Goal: Task Accomplishment & Management: Manage account settings

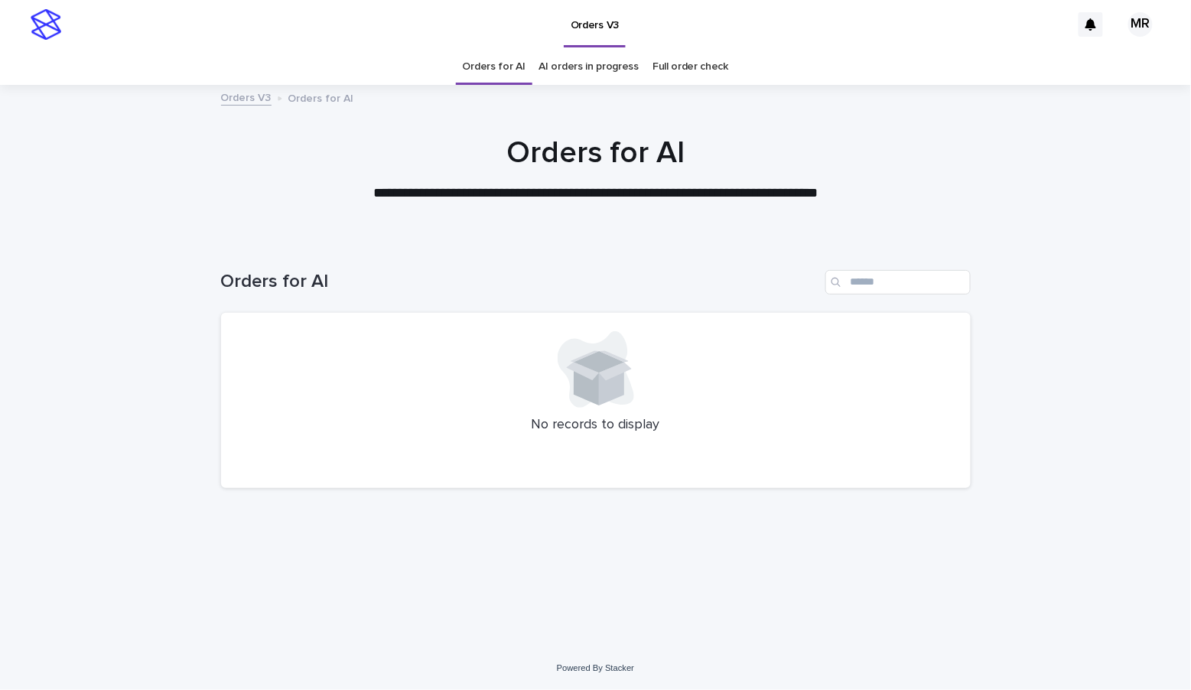
click at [567, 63] on link "AI orders in progress" at bounding box center [589, 67] width 100 height 36
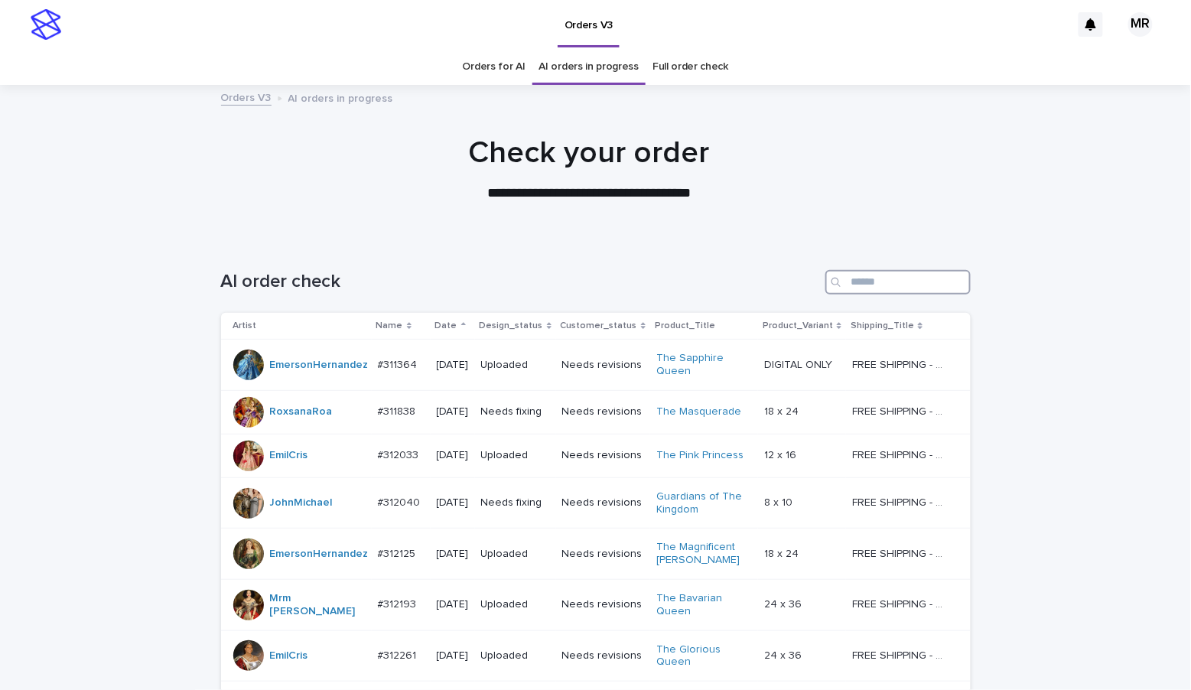
click at [867, 279] on input "Search" at bounding box center [897, 282] width 145 height 24
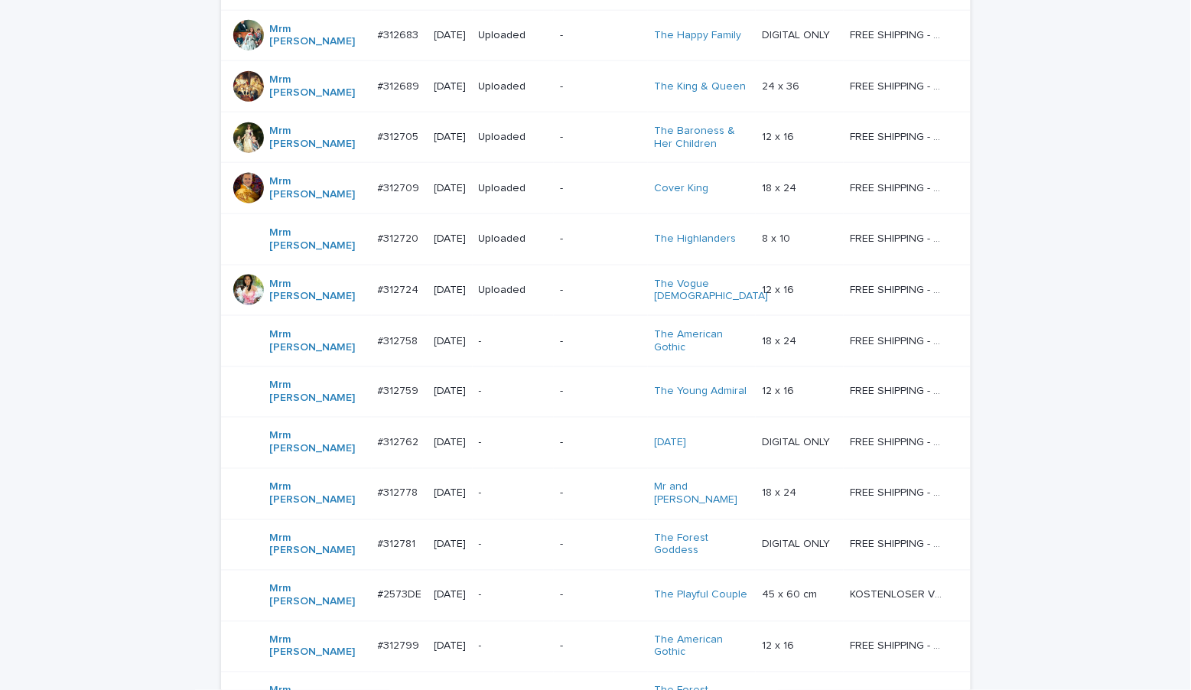
scroll to position [658, 0]
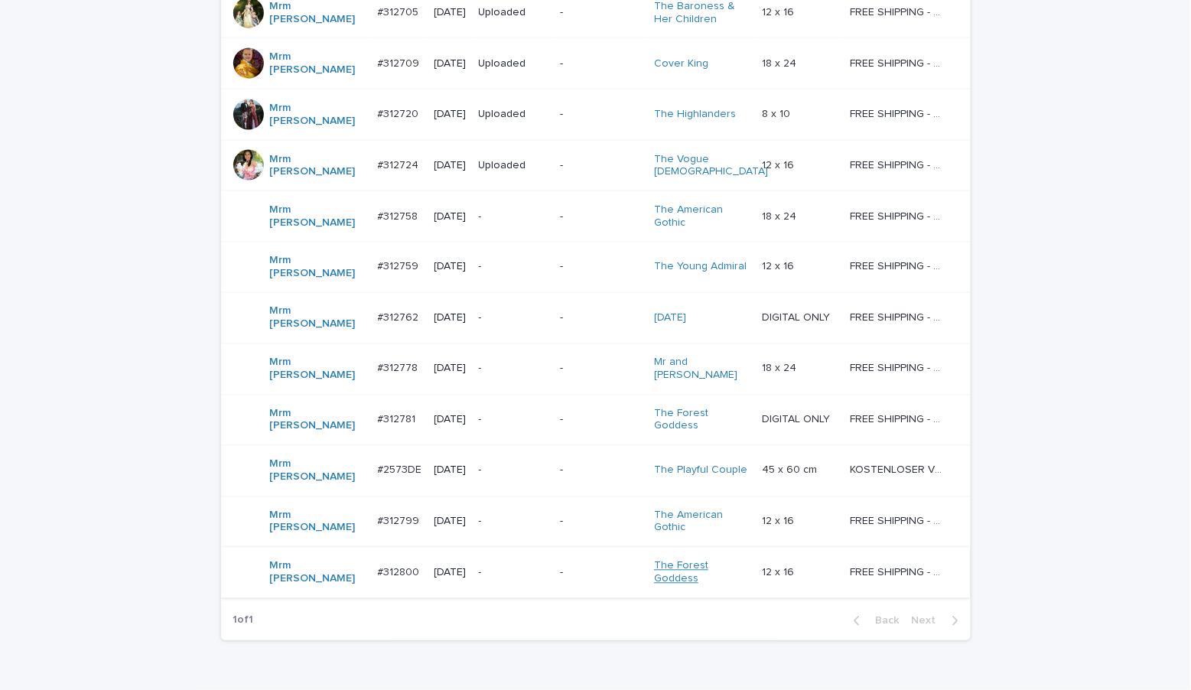
type input "***"
click at [684, 560] on link "The Forest Goddess" at bounding box center [702, 573] width 96 height 26
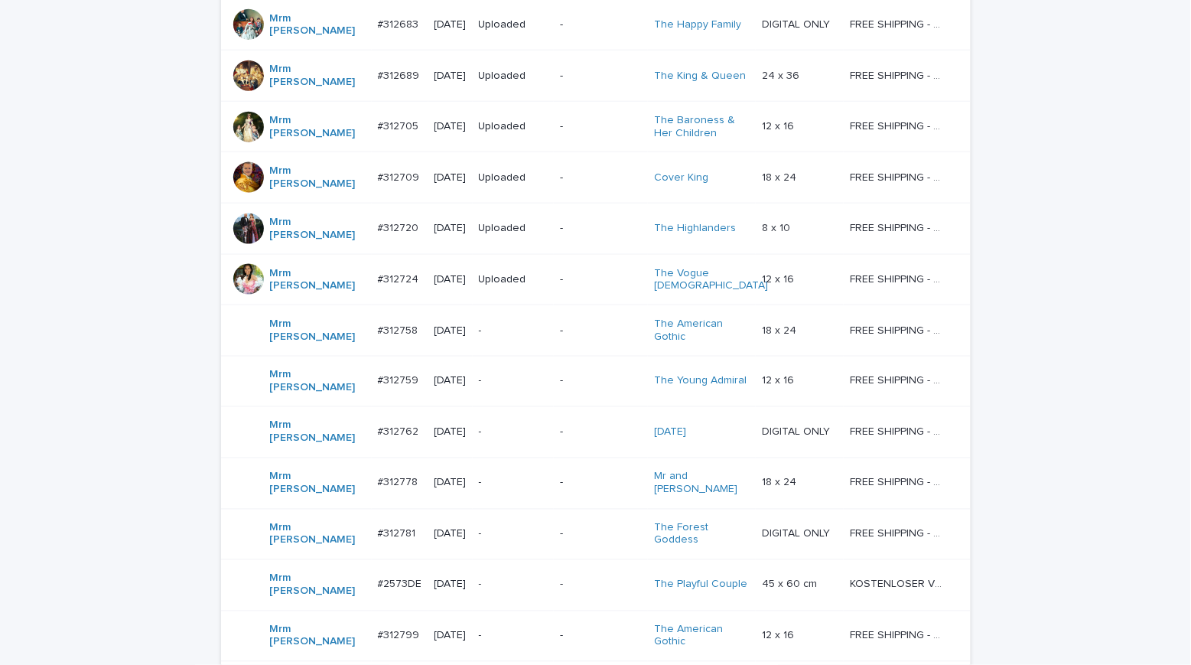
scroll to position [158, 0]
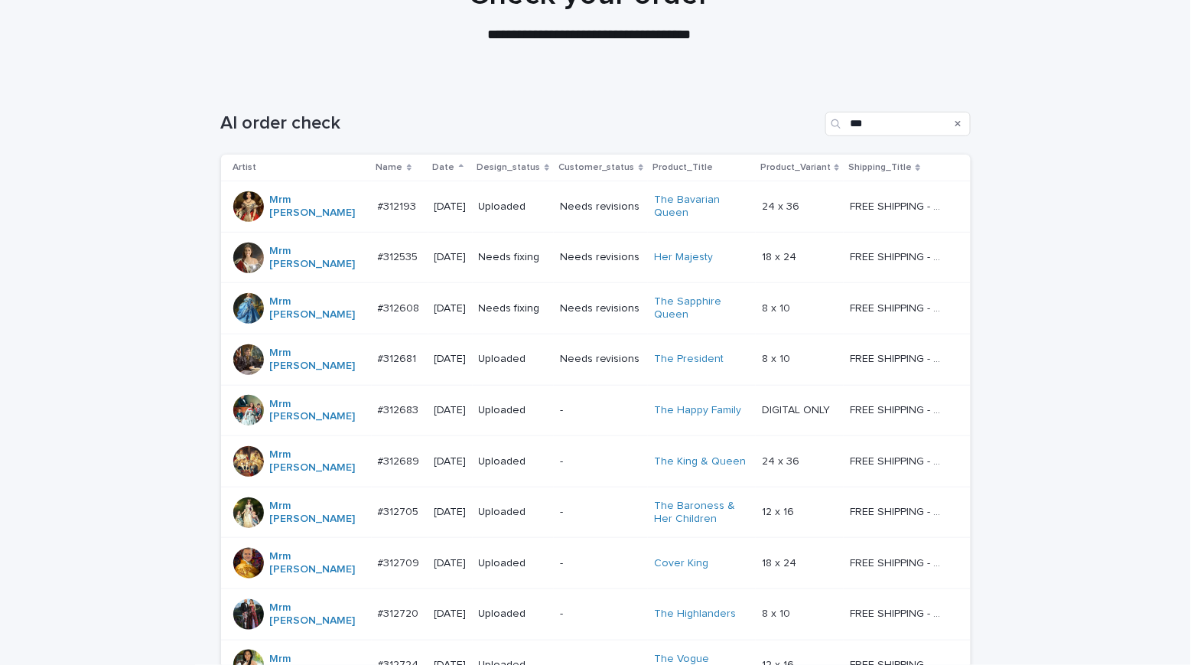
click at [535, 252] on p "Needs fixing" at bounding box center [513, 257] width 69 height 13
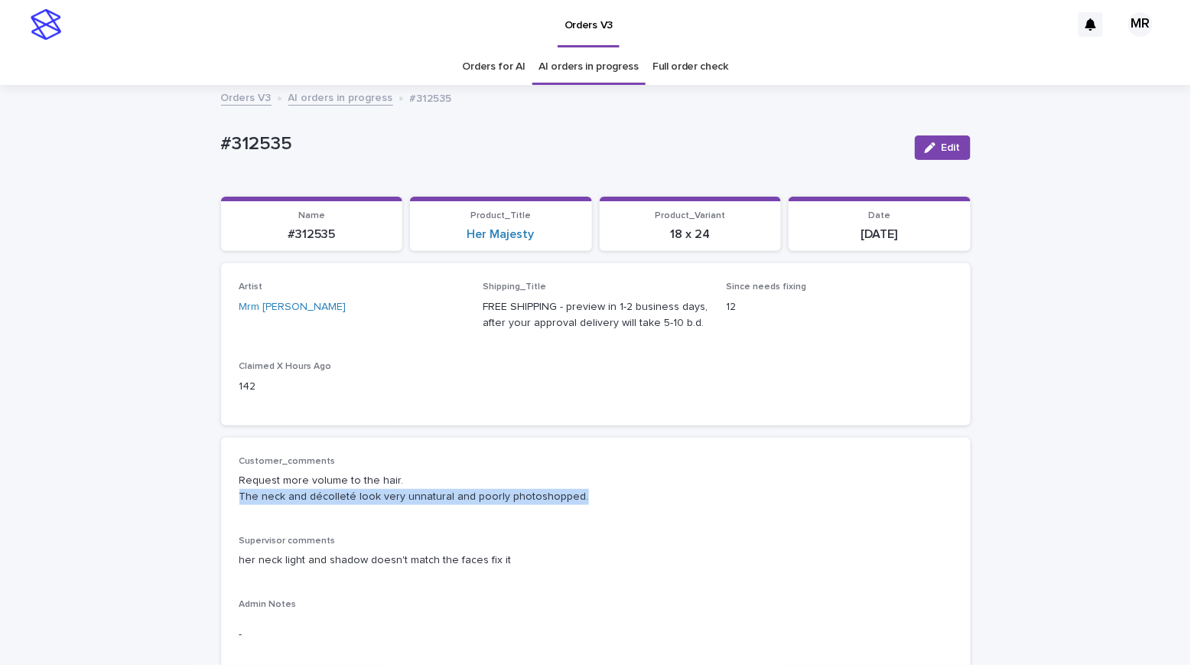
drag, startPoint x: 444, startPoint y: 486, endPoint x: 252, endPoint y: 491, distance: 192.0
click at [229, 492] on div "Customer_comments Request more volume to the hair. The neck and décolleté look …" at bounding box center [595, 560] width 749 height 246
click at [256, 487] on p "Request more volume to the hair. The neck and décolleté look very unnatural and…" at bounding box center [595, 489] width 713 height 32
drag, startPoint x: 546, startPoint y: 490, endPoint x: 212, endPoint y: 473, distance: 334.7
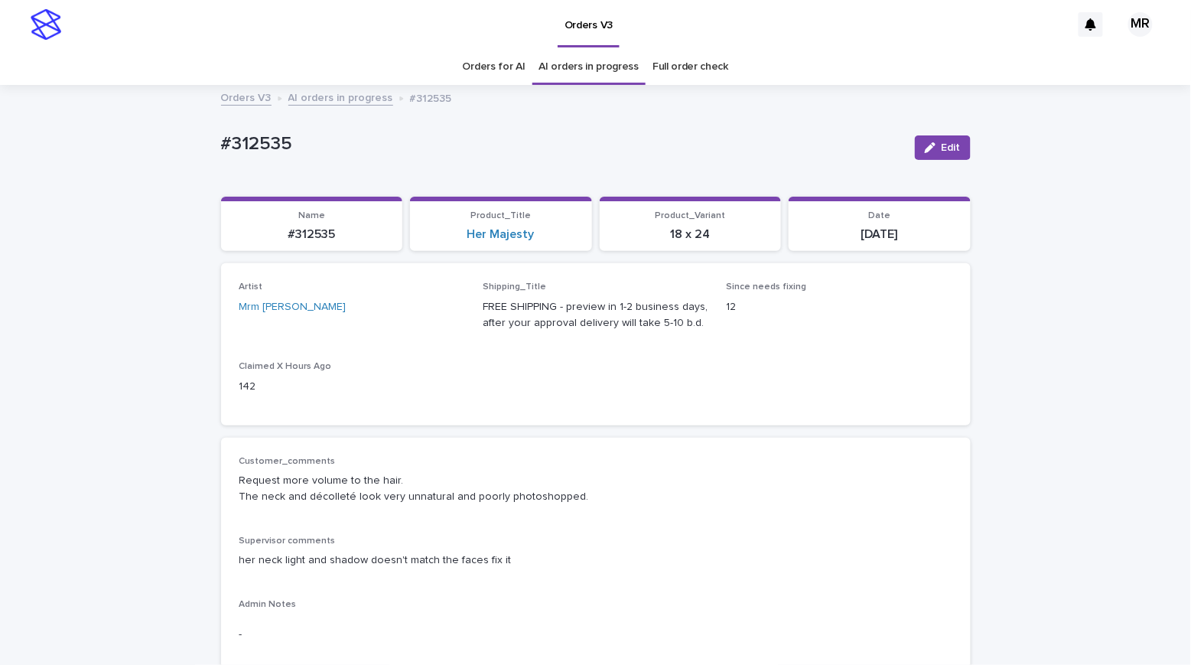
click at [383, 164] on div "#312535 Edit" at bounding box center [595, 147] width 749 height 61
drag, startPoint x: 311, startPoint y: 148, endPoint x: 191, endPoint y: 137, distance: 120.6
copy p "#312535"
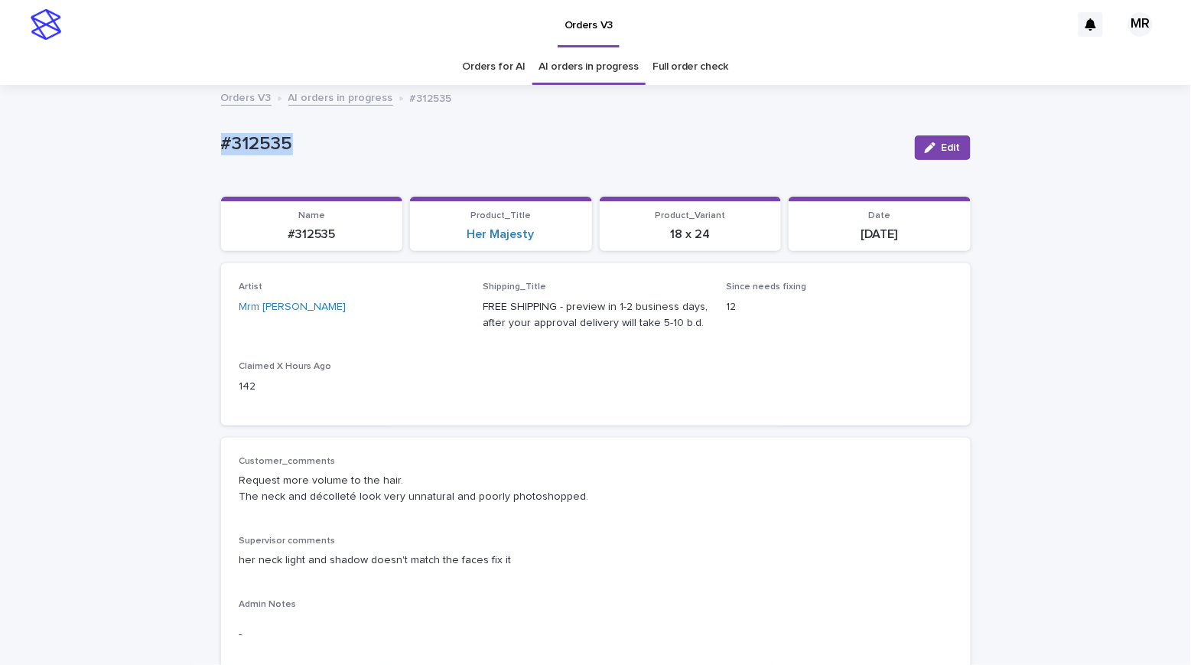
copy p "#312535"
click at [952, 148] on span "Edit" at bounding box center [950, 147] width 19 height 11
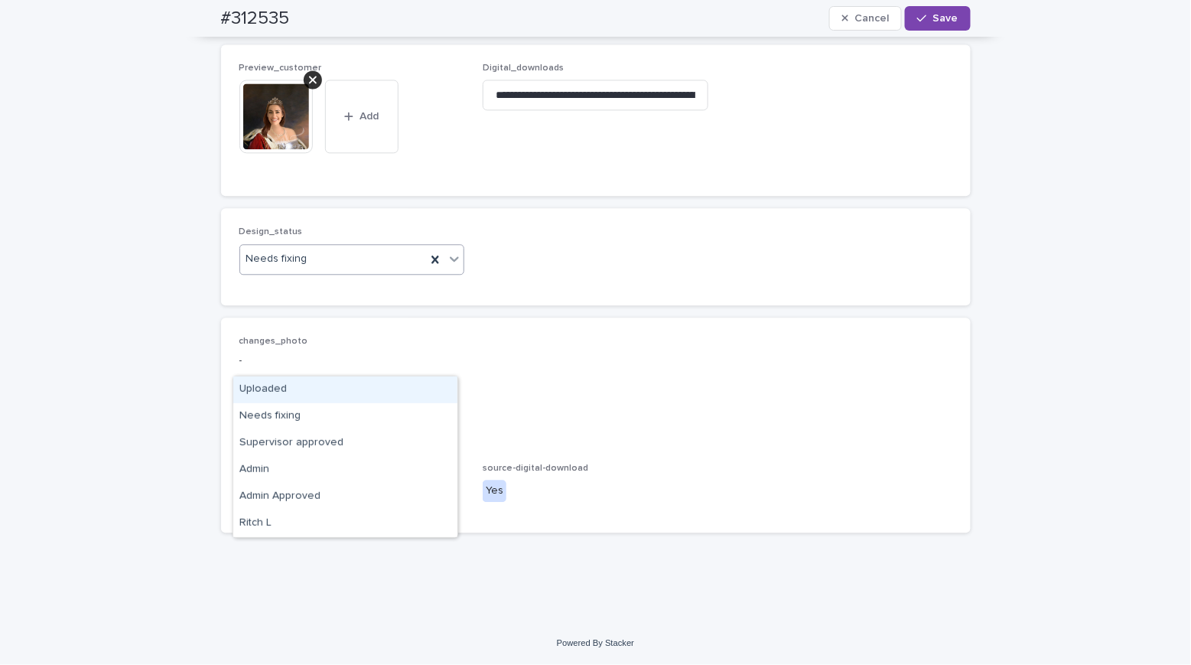
click at [278, 271] on div "Needs fixing" at bounding box center [333, 258] width 187 height 25
click at [288, 389] on div "Uploaded" at bounding box center [345, 389] width 224 height 27
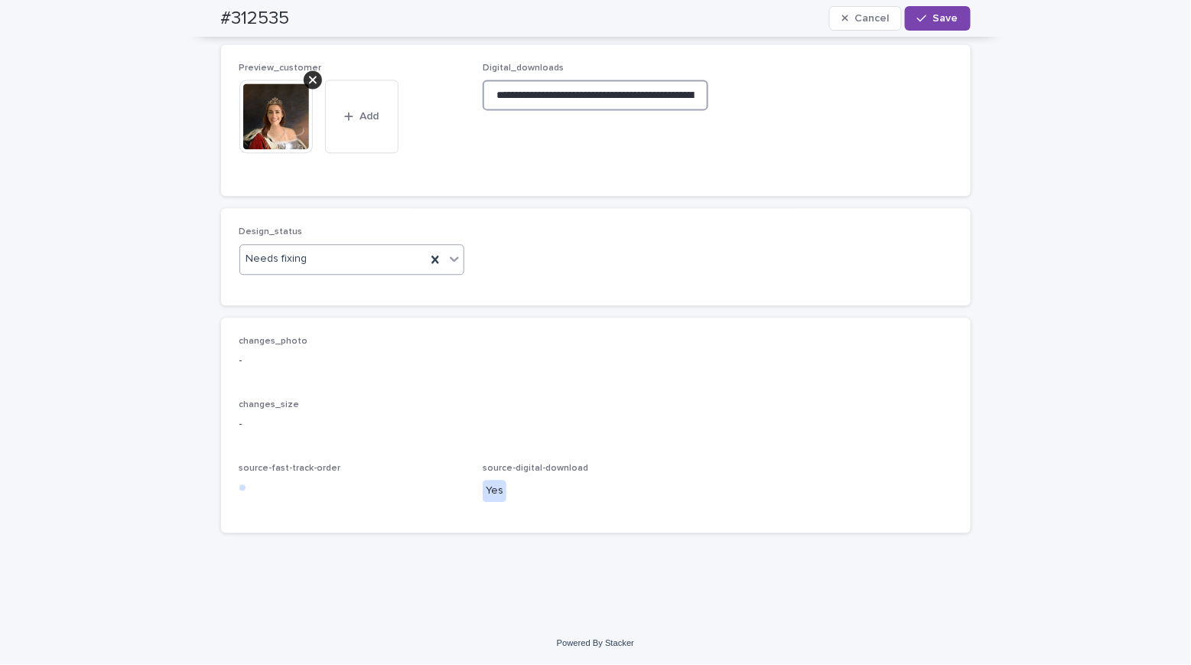
click at [549, 110] on input "**********" at bounding box center [596, 95] width 226 height 31
click at [309, 86] on icon at bounding box center [313, 79] width 8 height 12
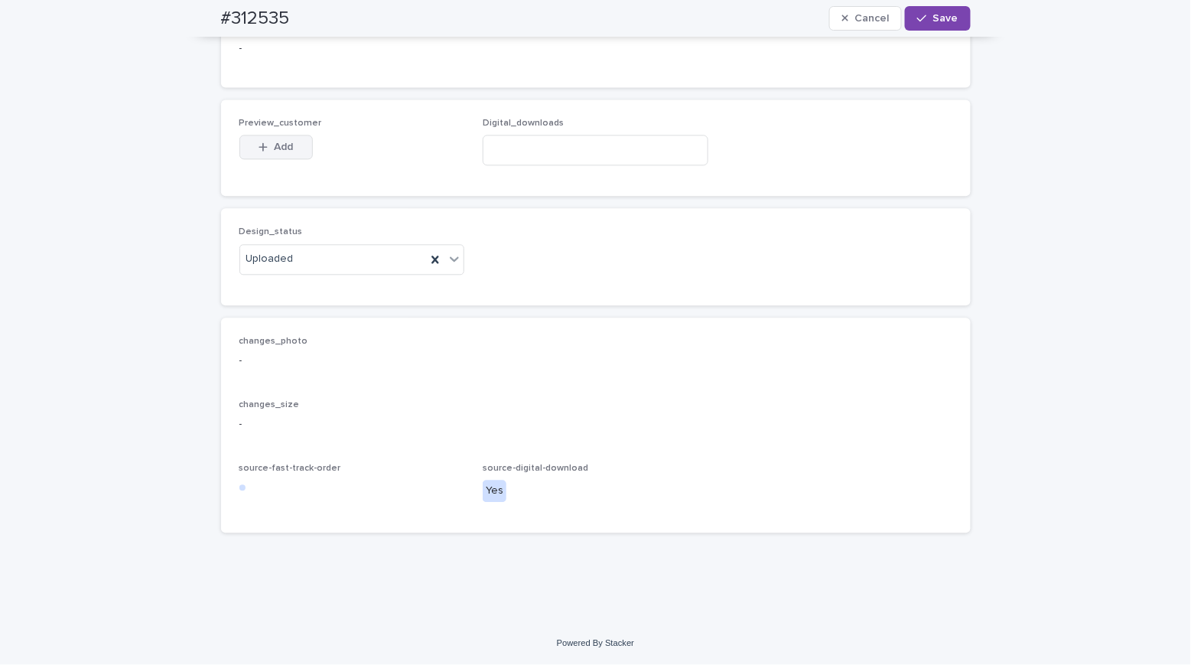
click at [278, 152] on span "Add" at bounding box center [283, 146] width 19 height 11
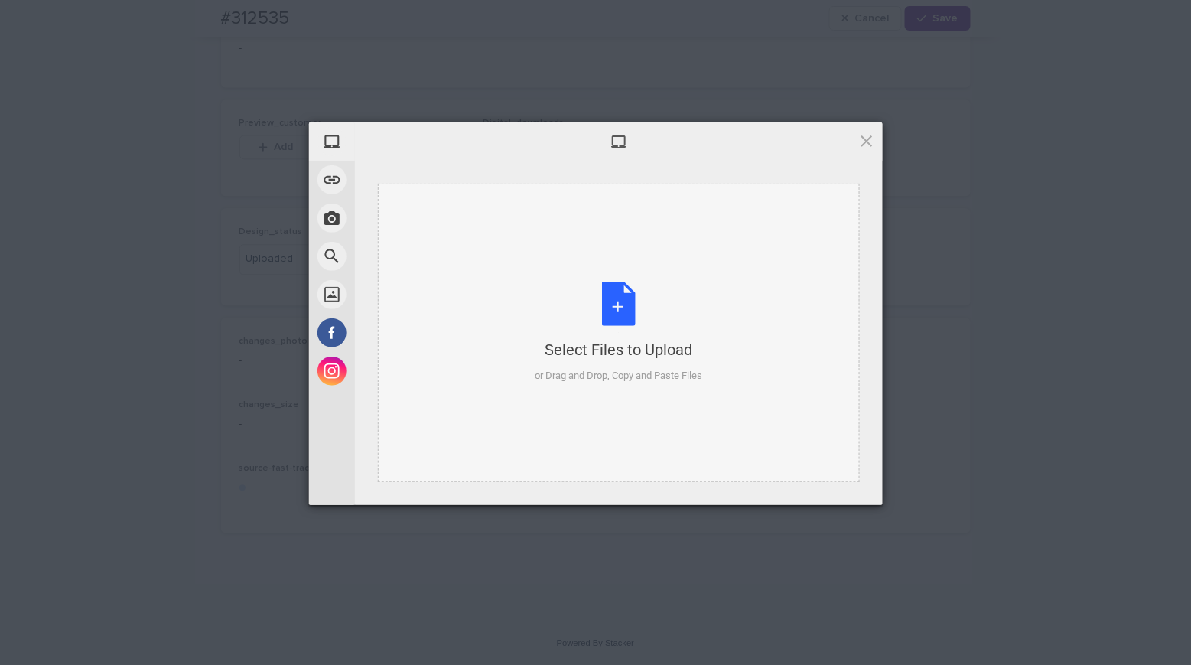
click at [613, 305] on div "Select Files to Upload or Drag and Drop, Copy and Paste Files" at bounding box center [618, 332] width 167 height 102
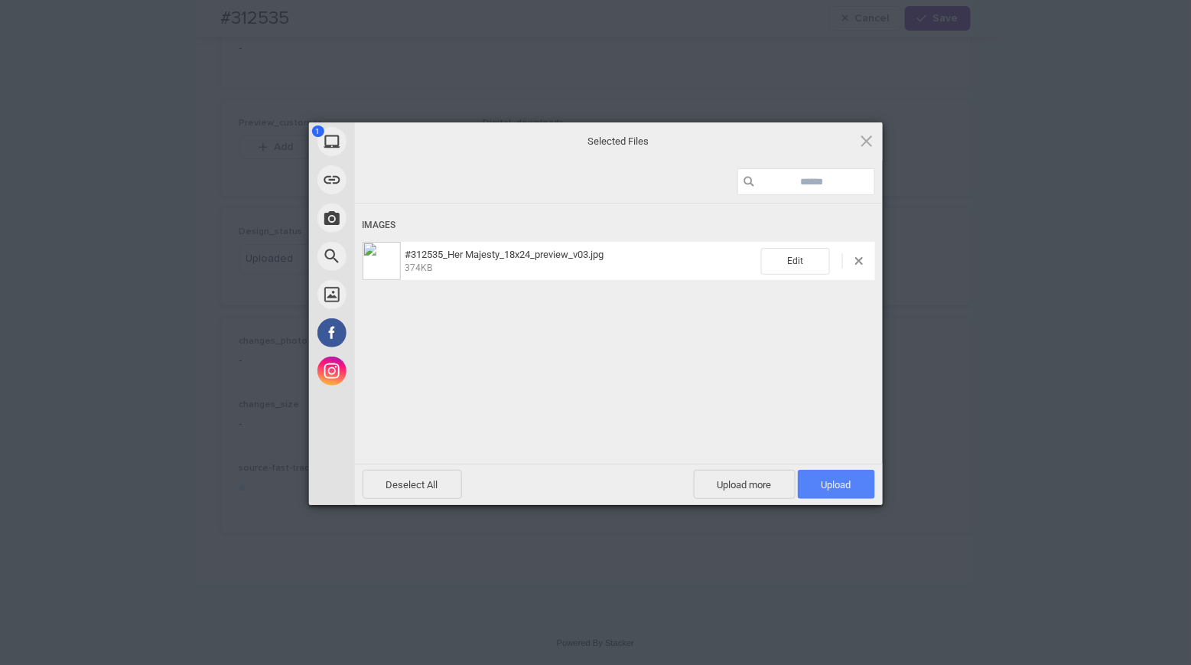
click at [860, 483] on span "Upload 1" at bounding box center [836, 484] width 77 height 29
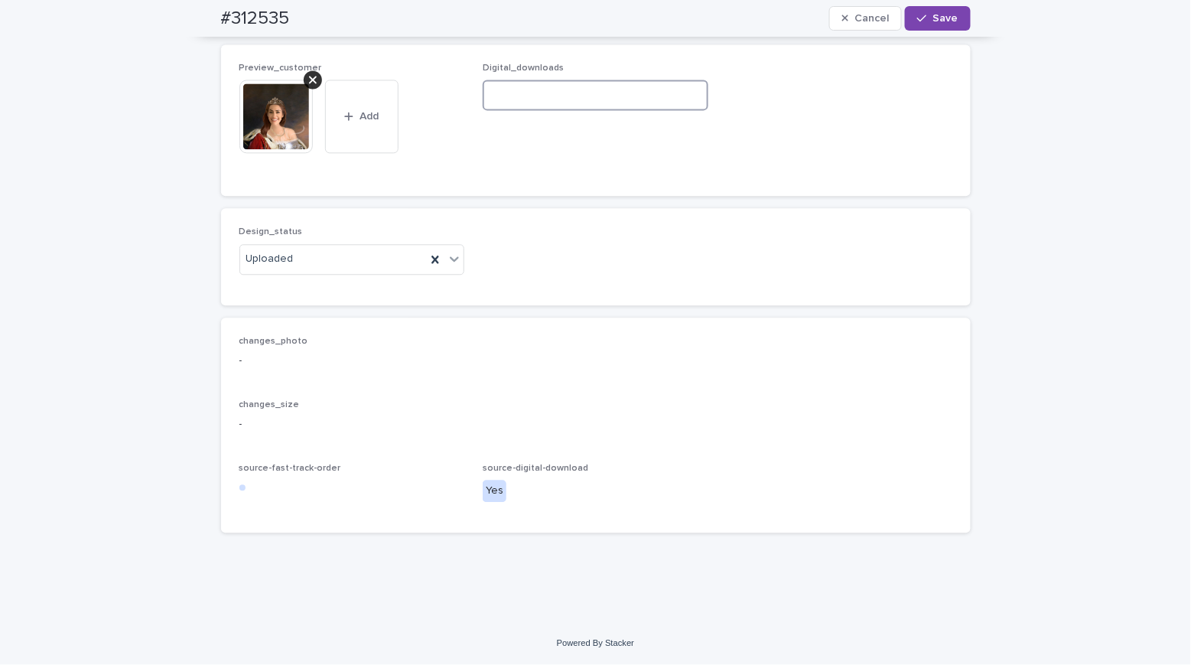
click at [558, 110] on input at bounding box center [596, 95] width 226 height 31
paste input "**********"
type input "**********"
click at [933, 13] on span "Save" at bounding box center [945, 18] width 25 height 11
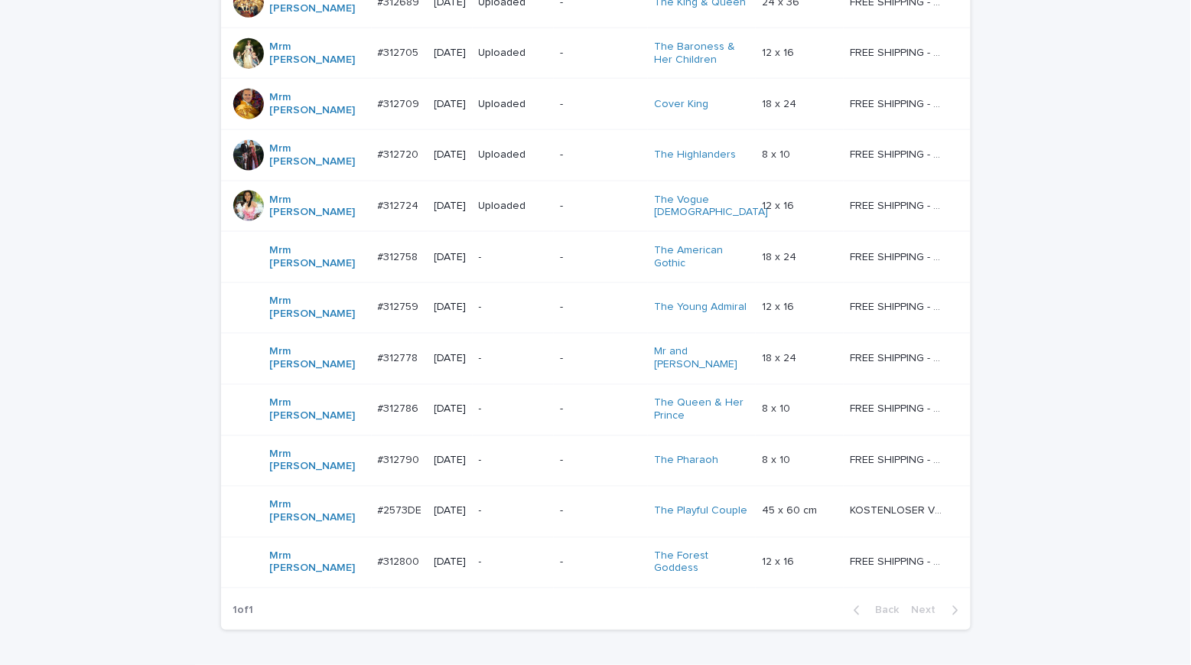
scroll to position [631, 0]
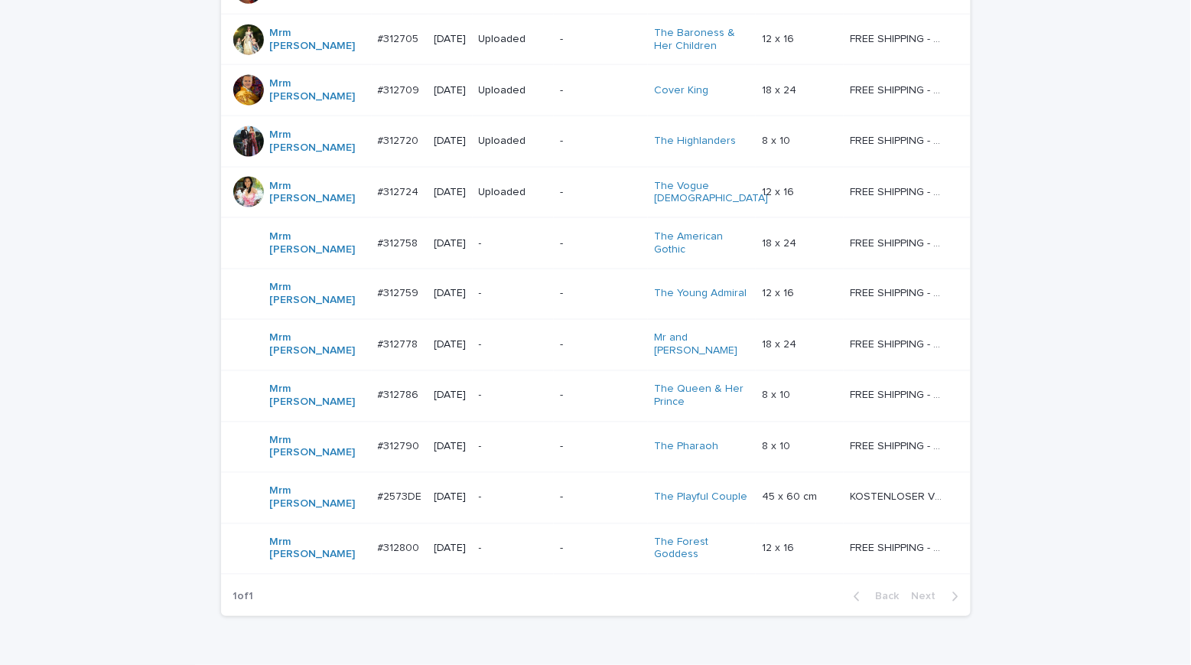
click at [128, 136] on div "Loading... Saving… Loading... Saving… AI order check *** Artist Name Date Desig…" at bounding box center [595, 156] width 1191 height 1096
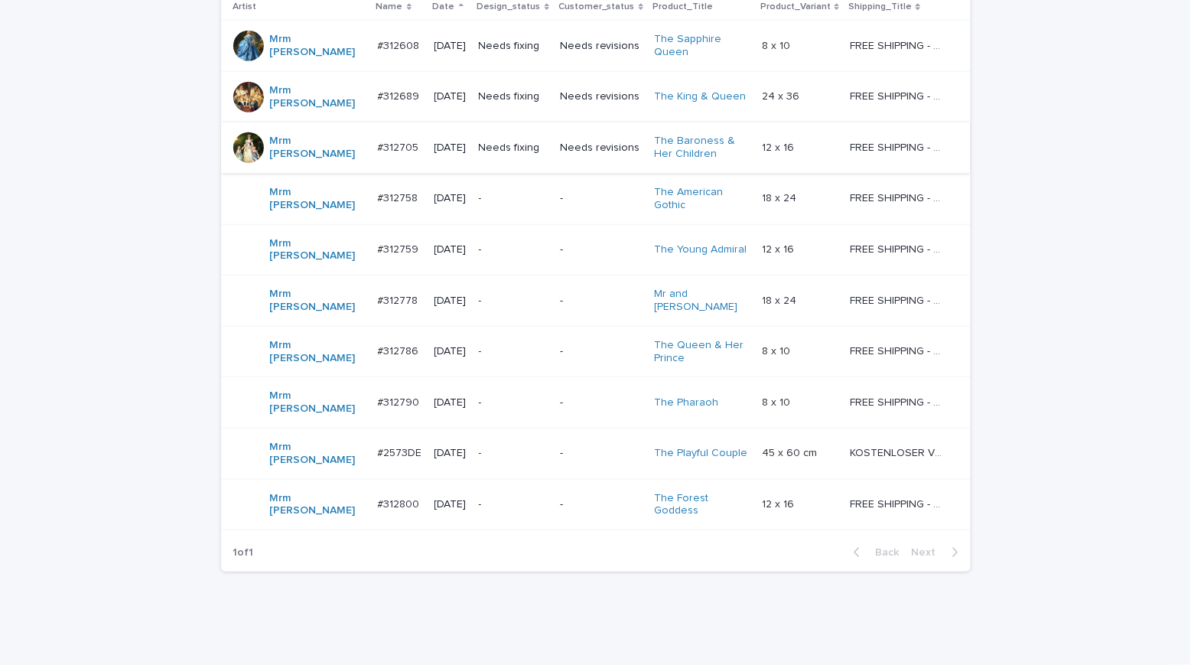
scroll to position [174, 0]
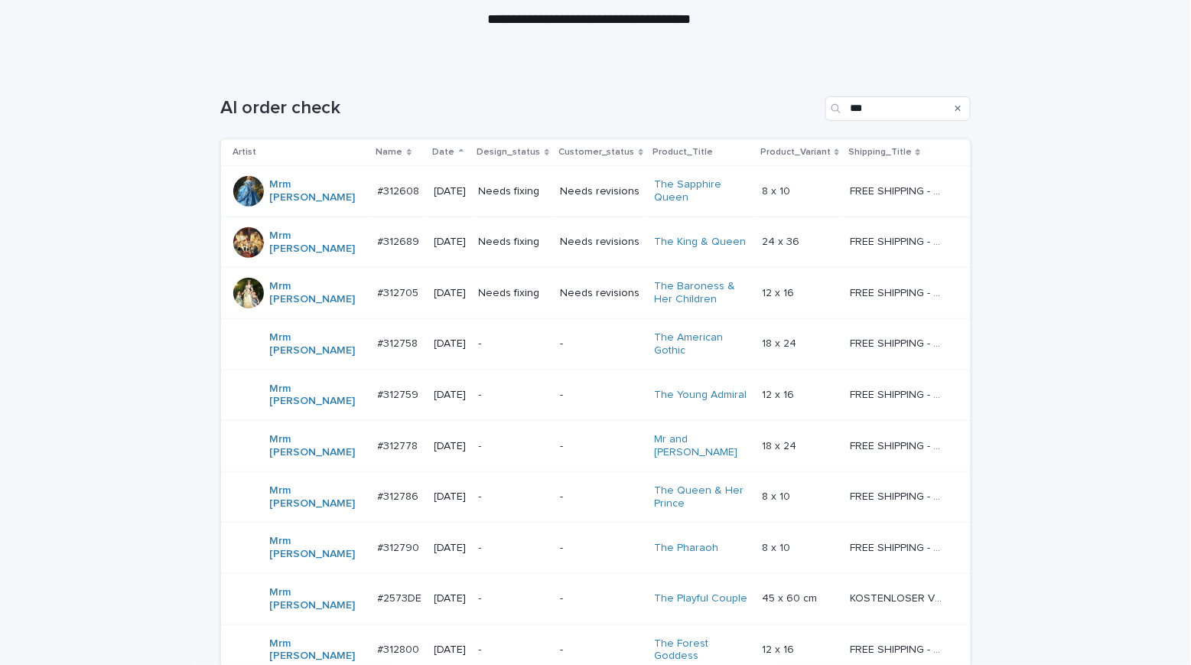
click at [542, 192] on p "Needs fixing" at bounding box center [513, 191] width 69 height 13
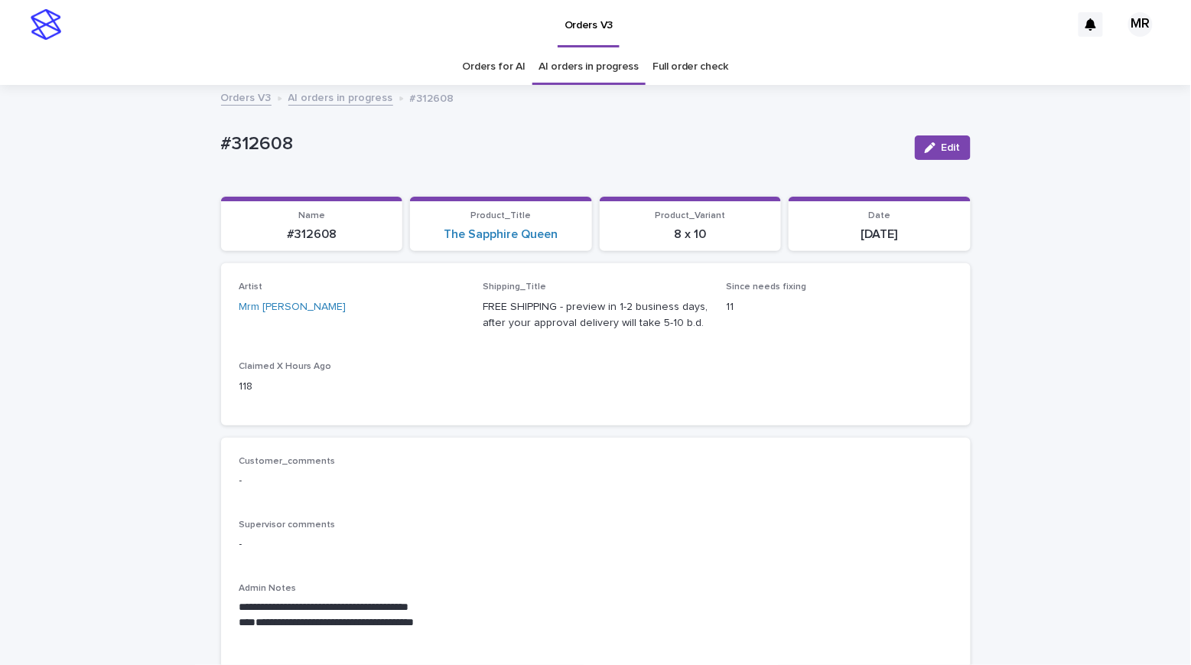
scroll to position [32, 0]
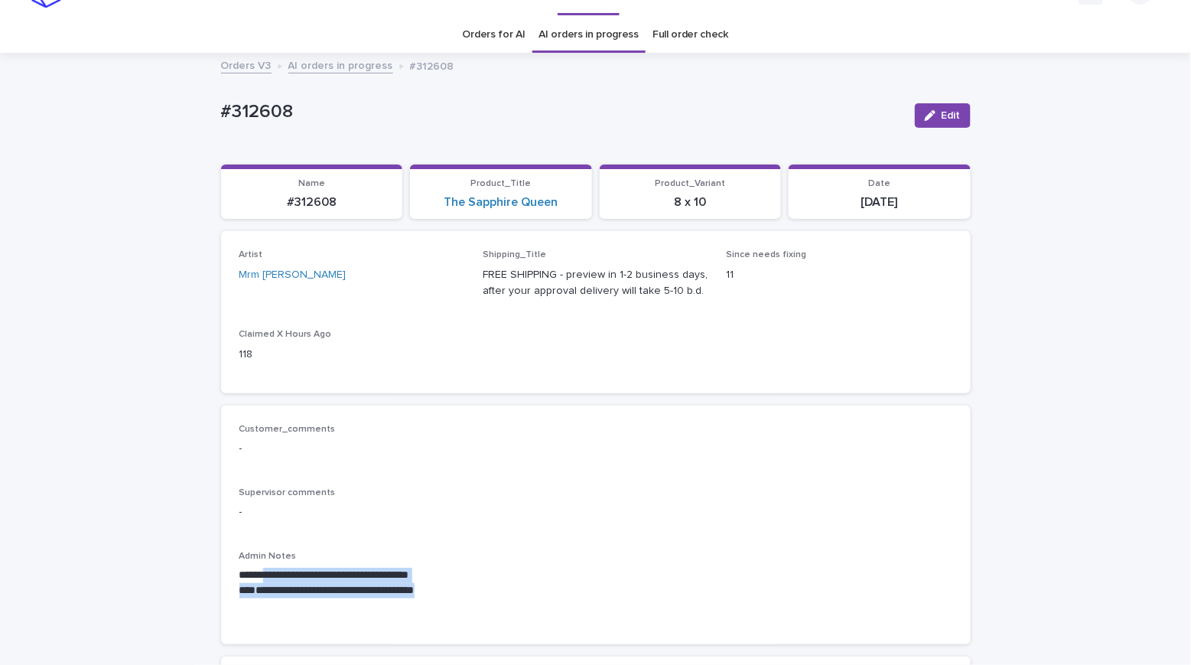
drag, startPoint x: 460, startPoint y: 587, endPoint x: 274, endPoint y: 574, distance: 187.1
click at [261, 567] on div "**********" at bounding box center [595, 590] width 713 height 46
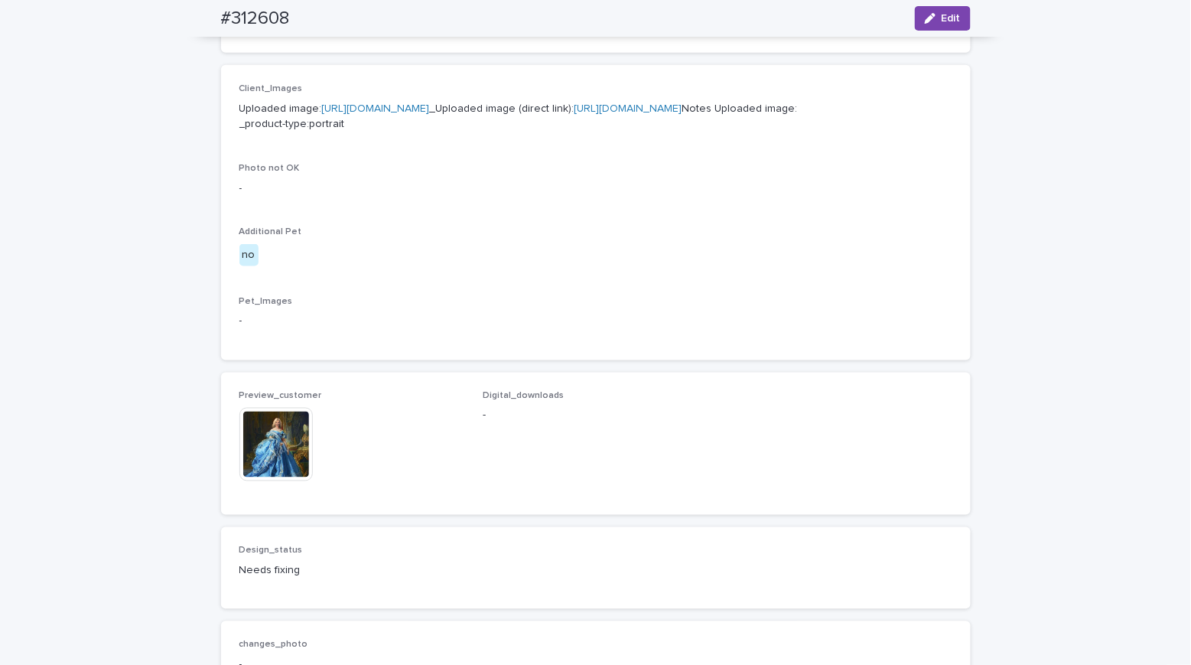
scroll to position [988, 0]
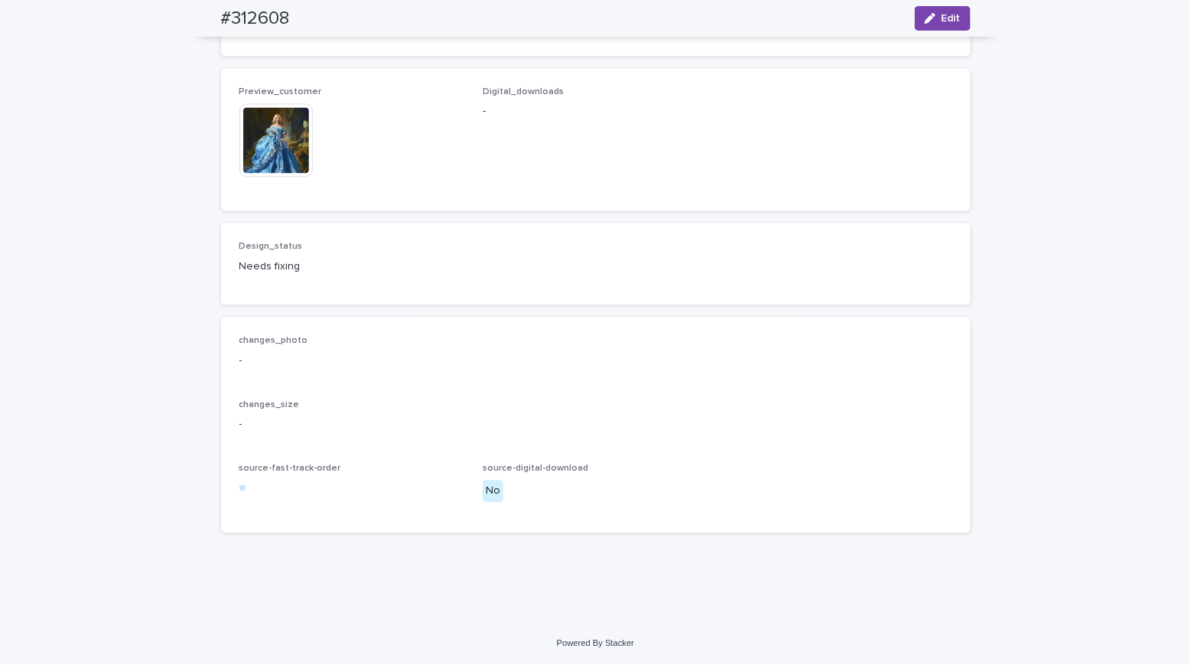
click at [268, 131] on img at bounding box center [275, 139] width 73 height 73
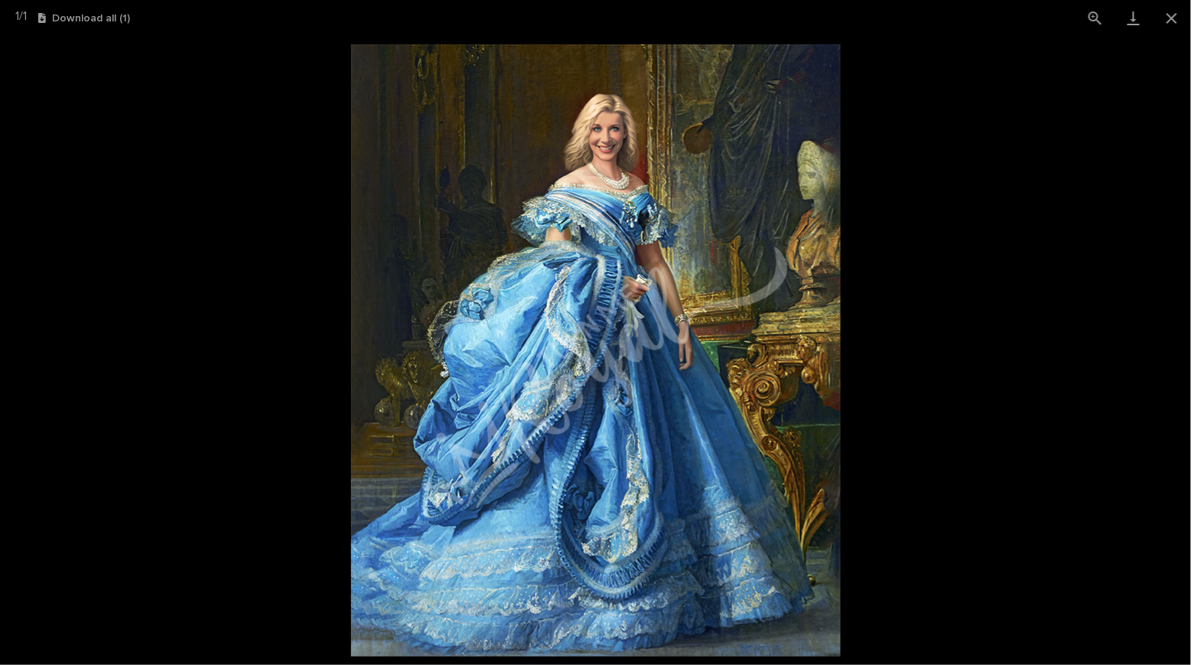
click at [166, 128] on picture at bounding box center [595, 350] width 1191 height 629
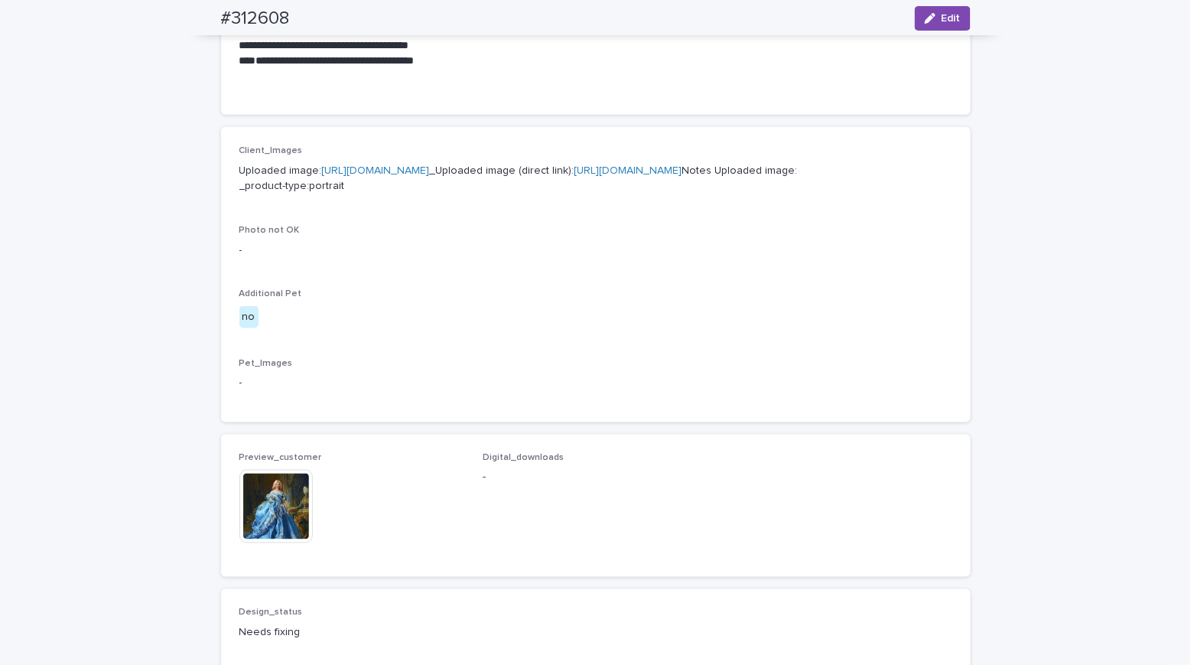
scroll to position [0, 0]
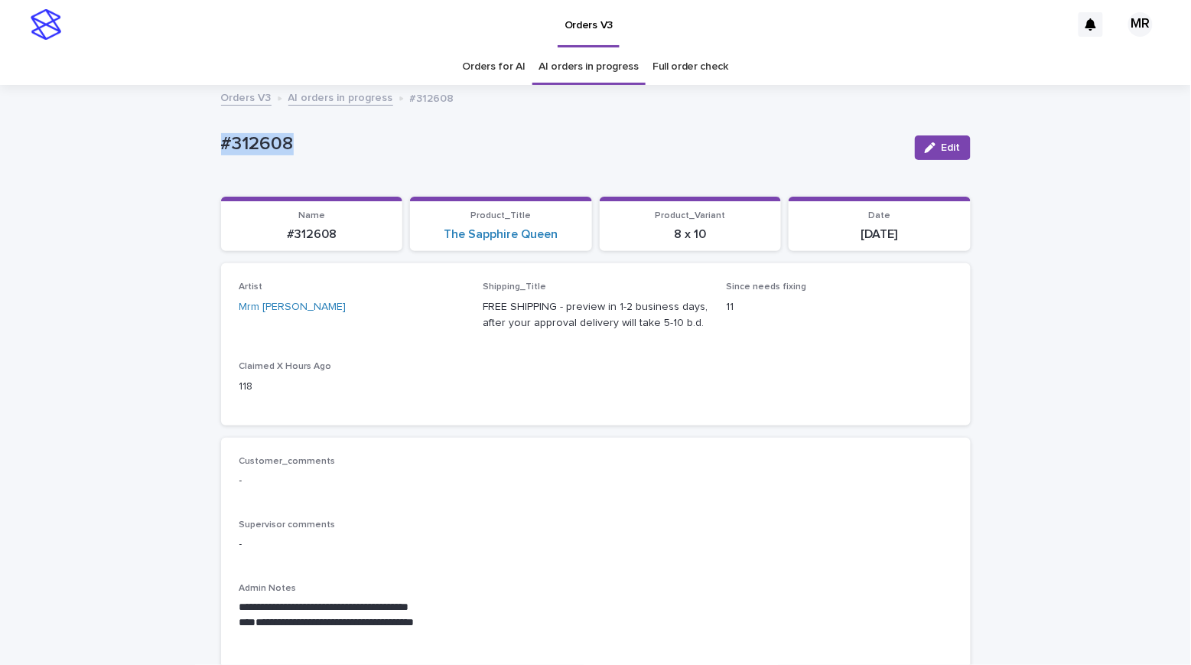
drag, startPoint x: 284, startPoint y: 147, endPoint x: 171, endPoint y: 146, distance: 112.4
copy p "#312608"
click at [948, 143] on span "Edit" at bounding box center [950, 147] width 19 height 11
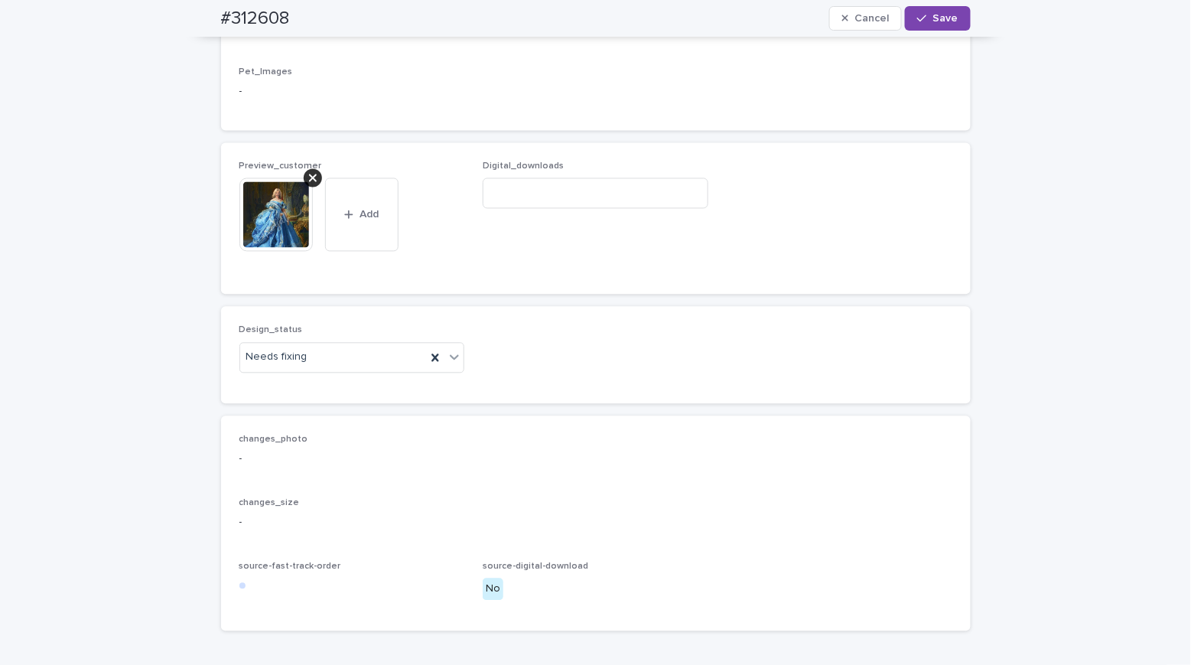
scroll to position [995, 0]
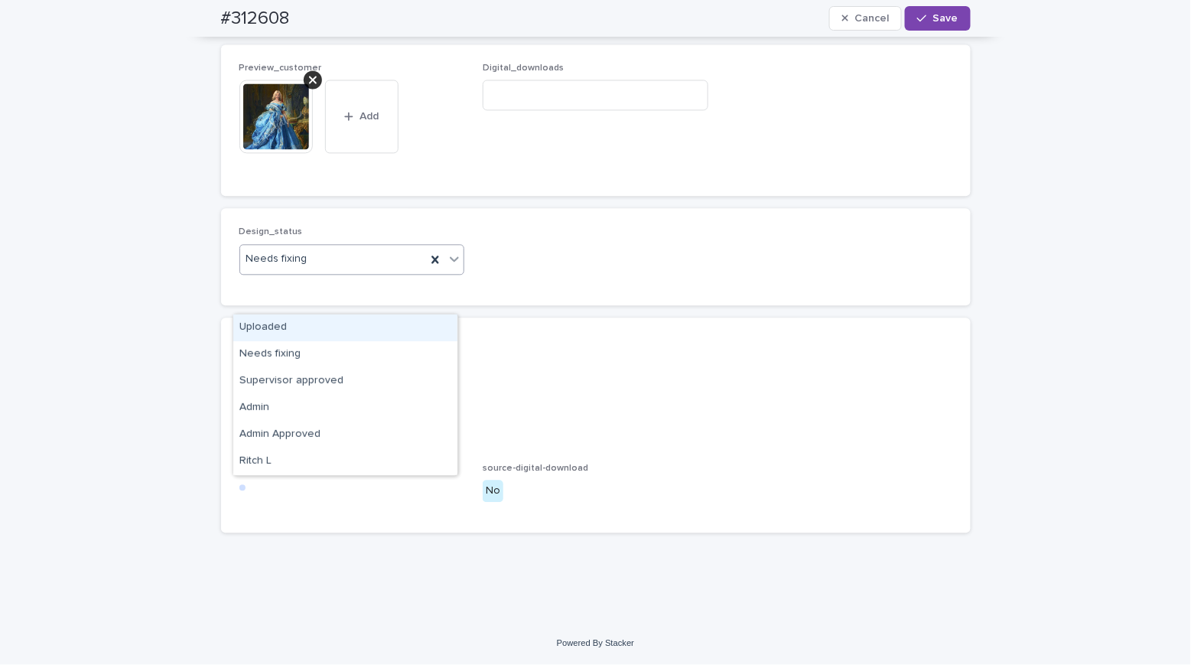
click at [275, 317] on div "Uploaded" at bounding box center [345, 327] width 224 height 27
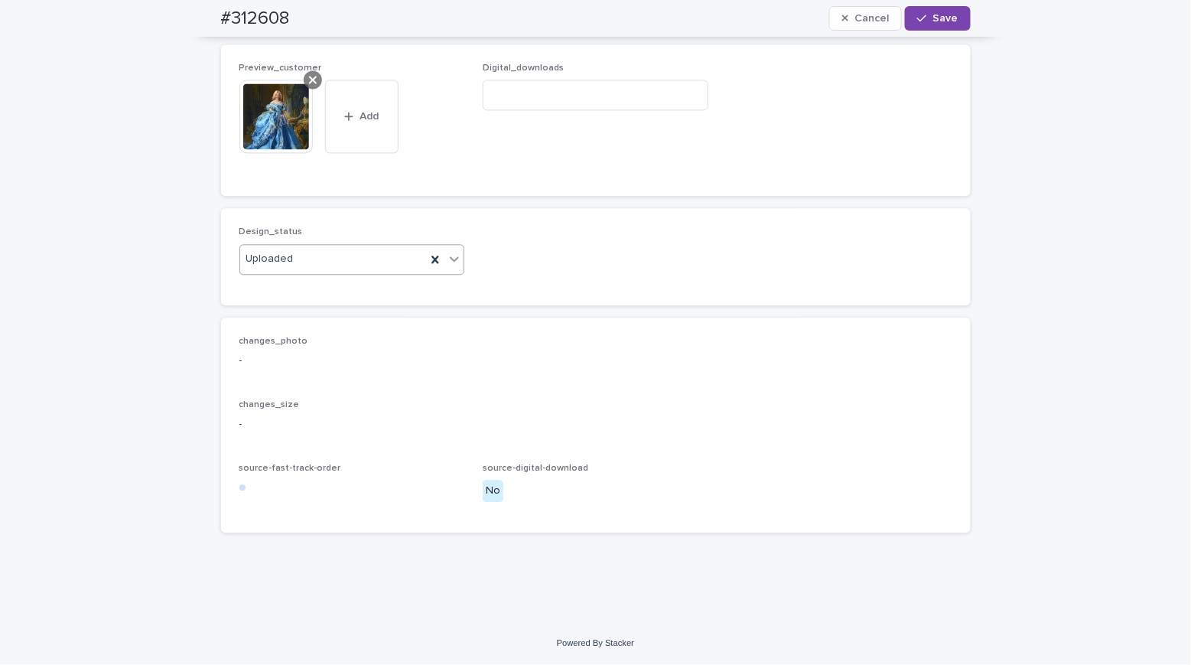
click at [309, 86] on icon at bounding box center [313, 79] width 8 height 12
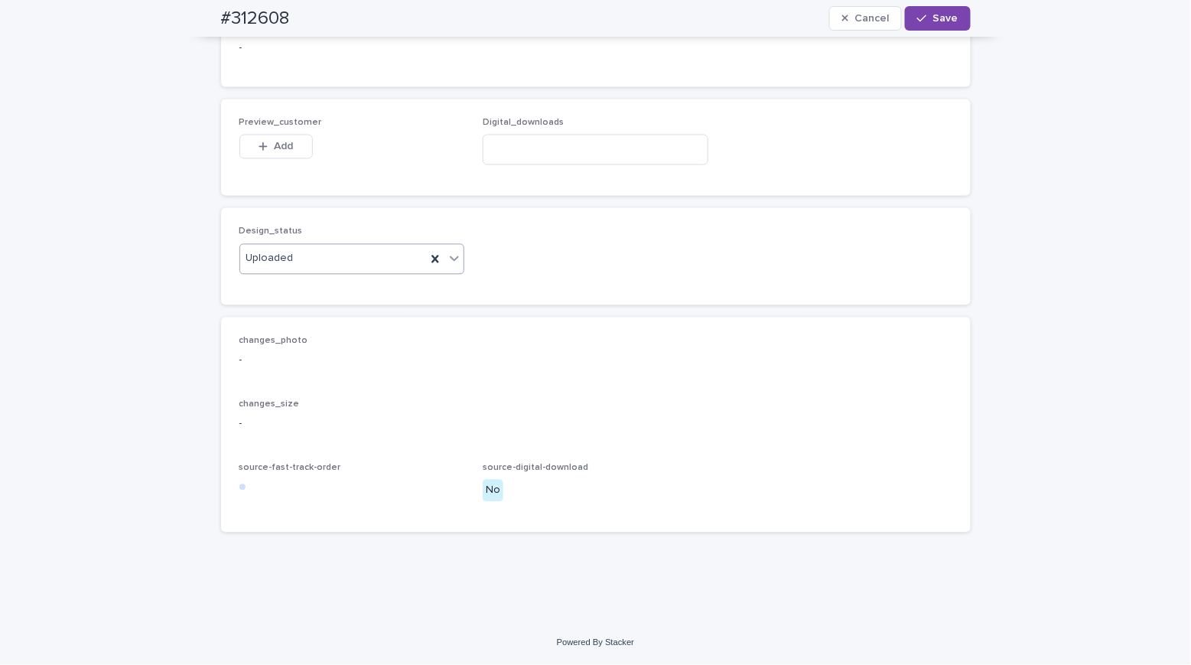
scroll to position [977, 0]
click at [281, 144] on span "Add" at bounding box center [283, 146] width 19 height 11
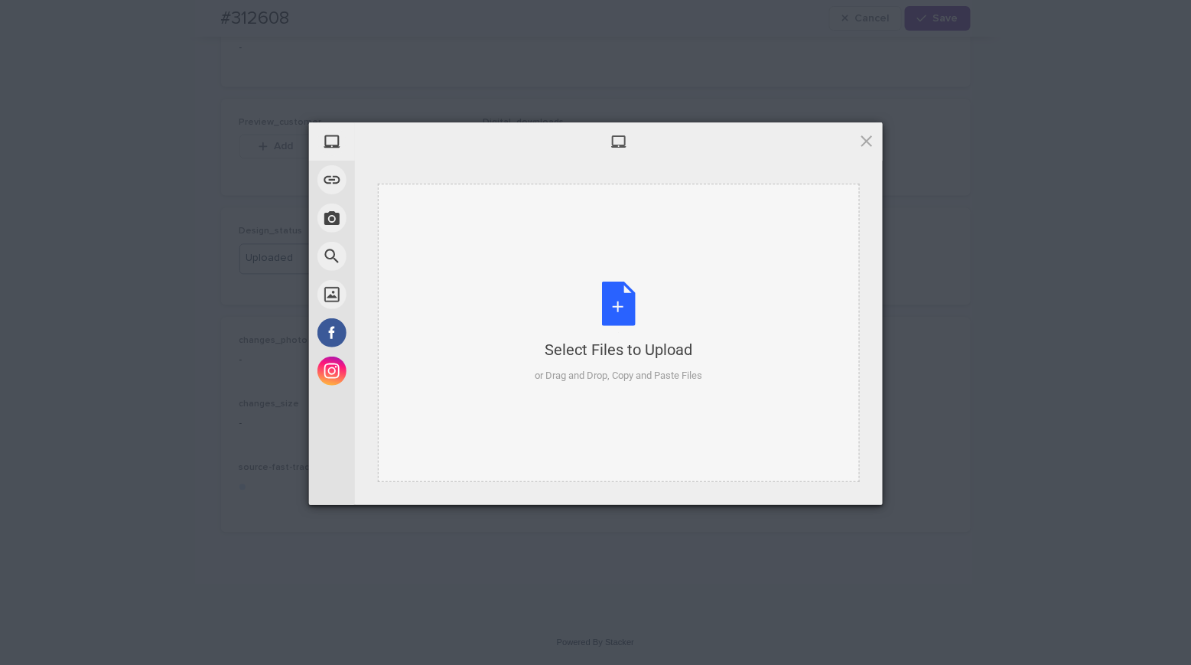
click at [626, 308] on div "Select Files to Upload or Drag and Drop, Copy and Paste Files" at bounding box center [618, 332] width 167 height 102
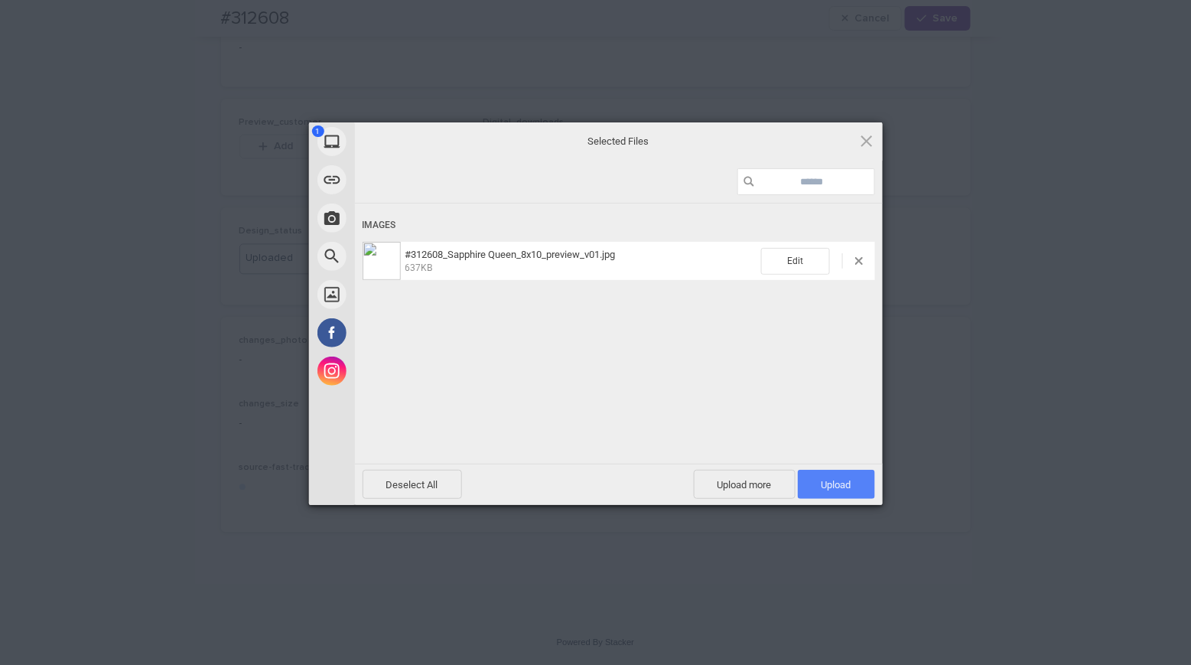
click at [839, 483] on span "Upload 1" at bounding box center [836, 484] width 30 height 11
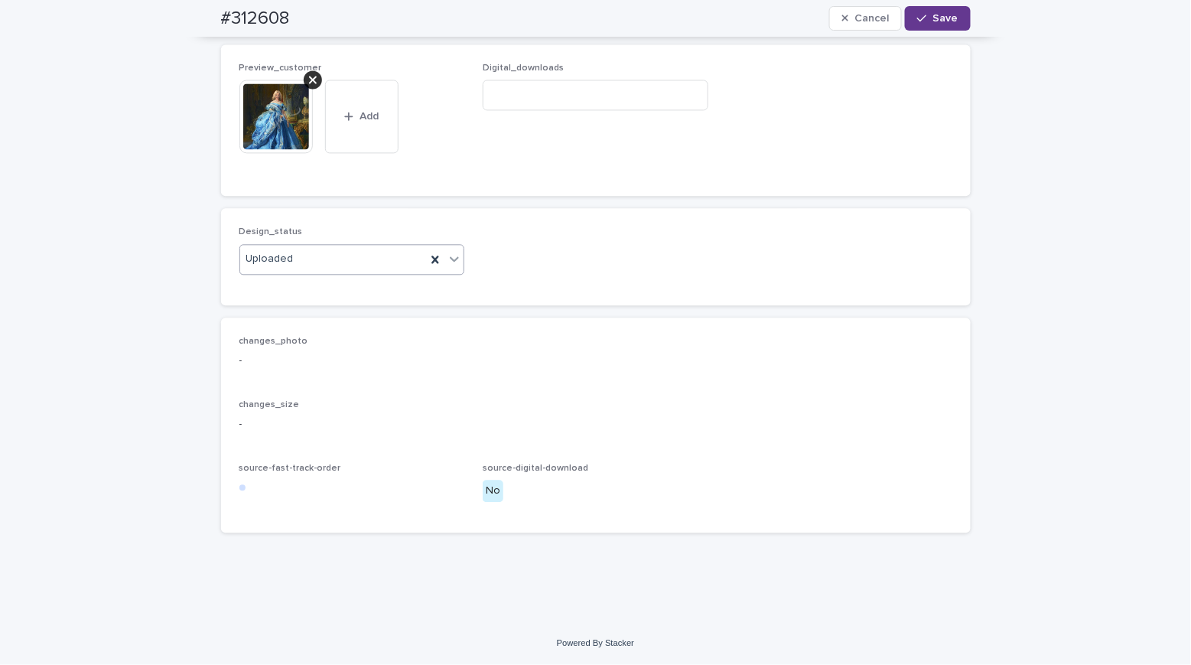
click at [917, 18] on icon "button" at bounding box center [921, 18] width 9 height 7
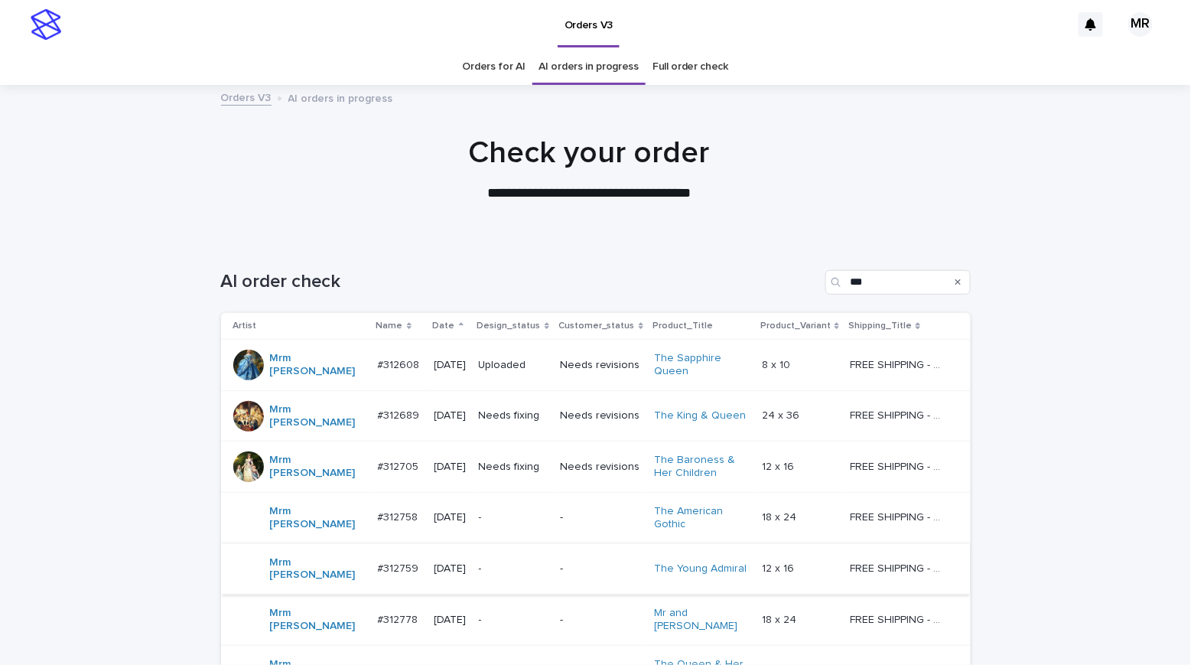
scroll to position [126, 0]
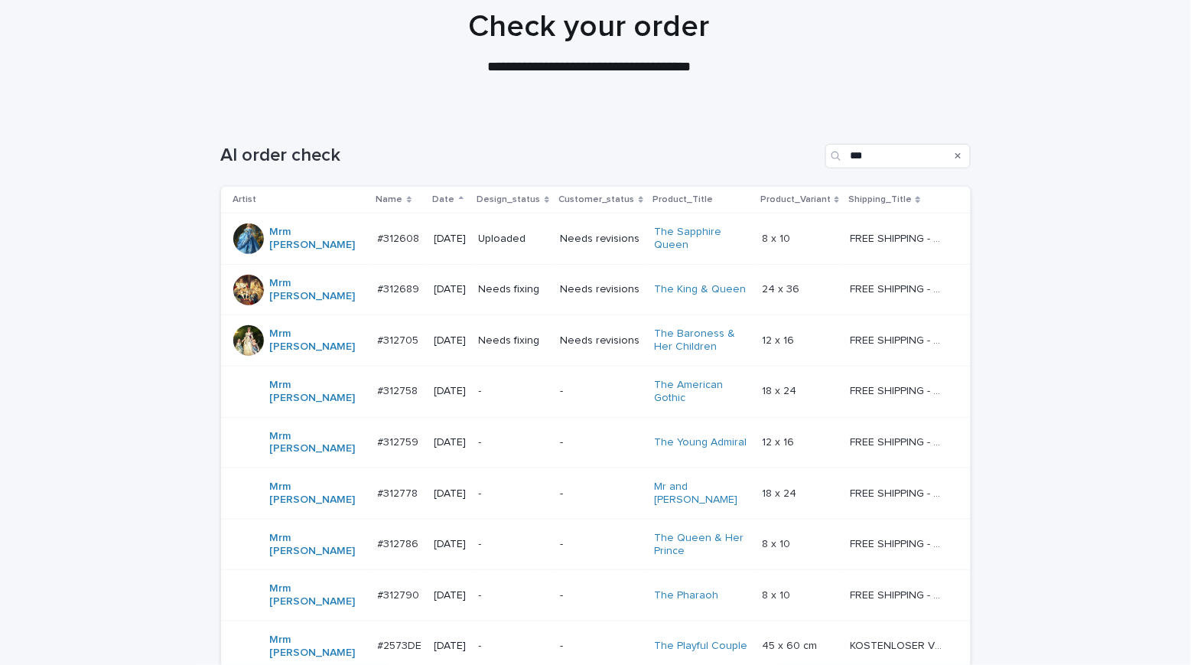
click at [548, 282] on td "Needs fixing" at bounding box center [513, 289] width 81 height 51
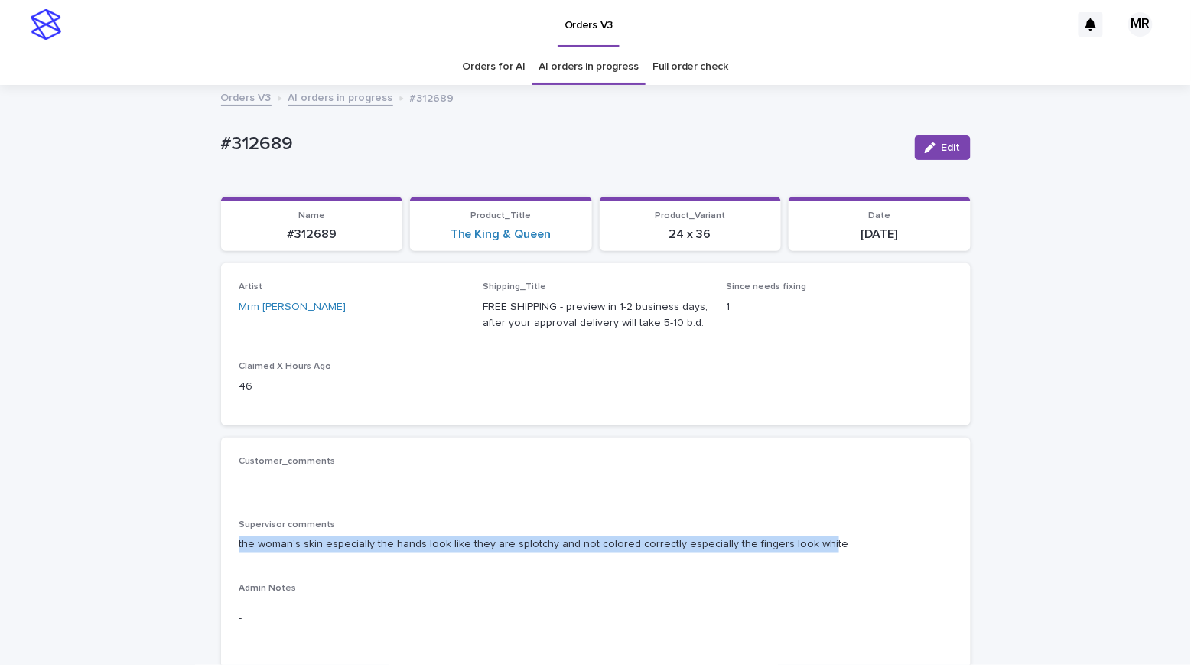
drag, startPoint x: 686, startPoint y: 541, endPoint x: 284, endPoint y: 541, distance: 402.3
click at [221, 542] on div "Customer_comments - Supervisor comments the woman's skin especially the hands l…" at bounding box center [595, 552] width 749 height 231
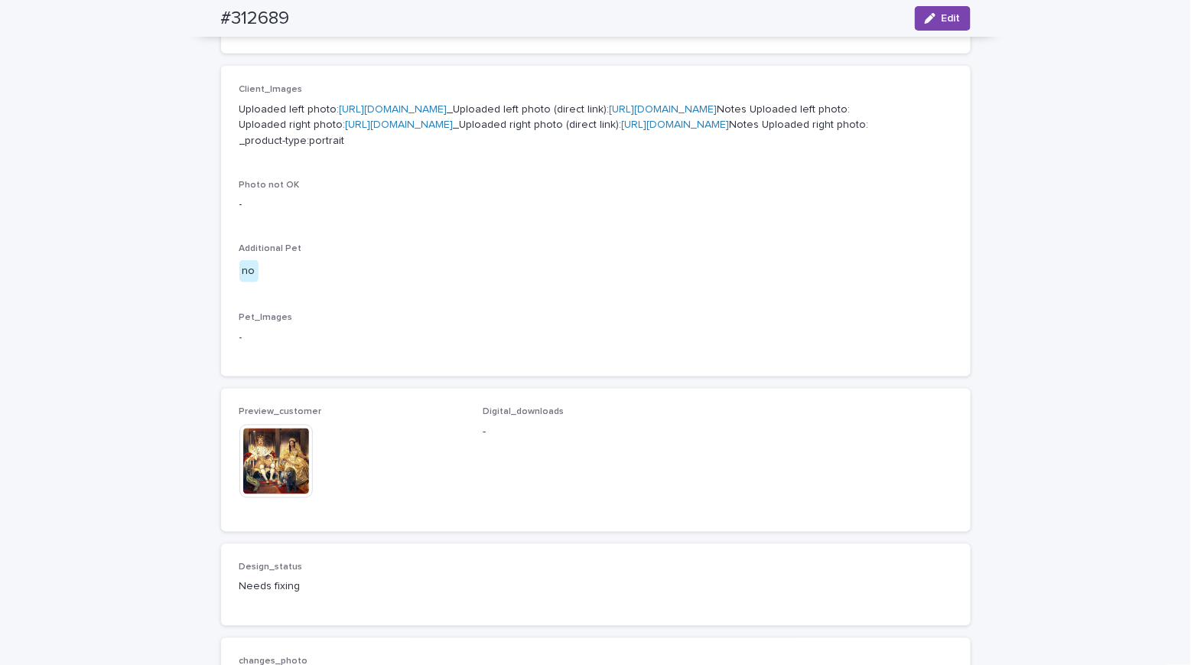
click at [271, 498] on img at bounding box center [275, 460] width 73 height 73
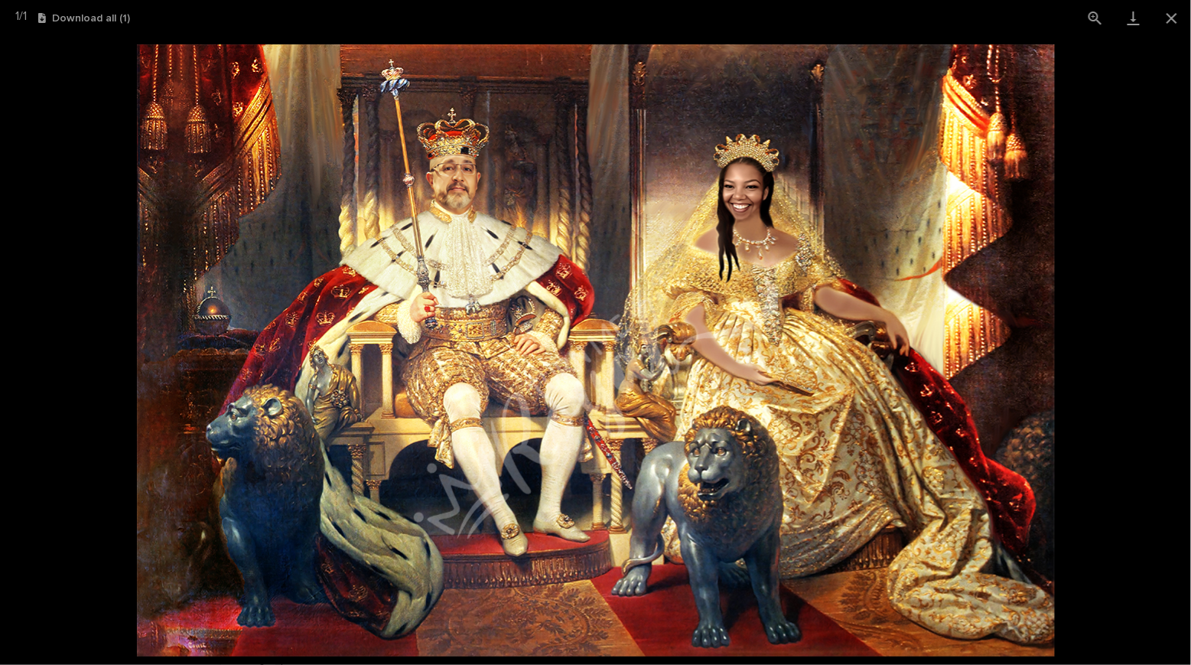
click at [94, 213] on picture at bounding box center [595, 350] width 1191 height 629
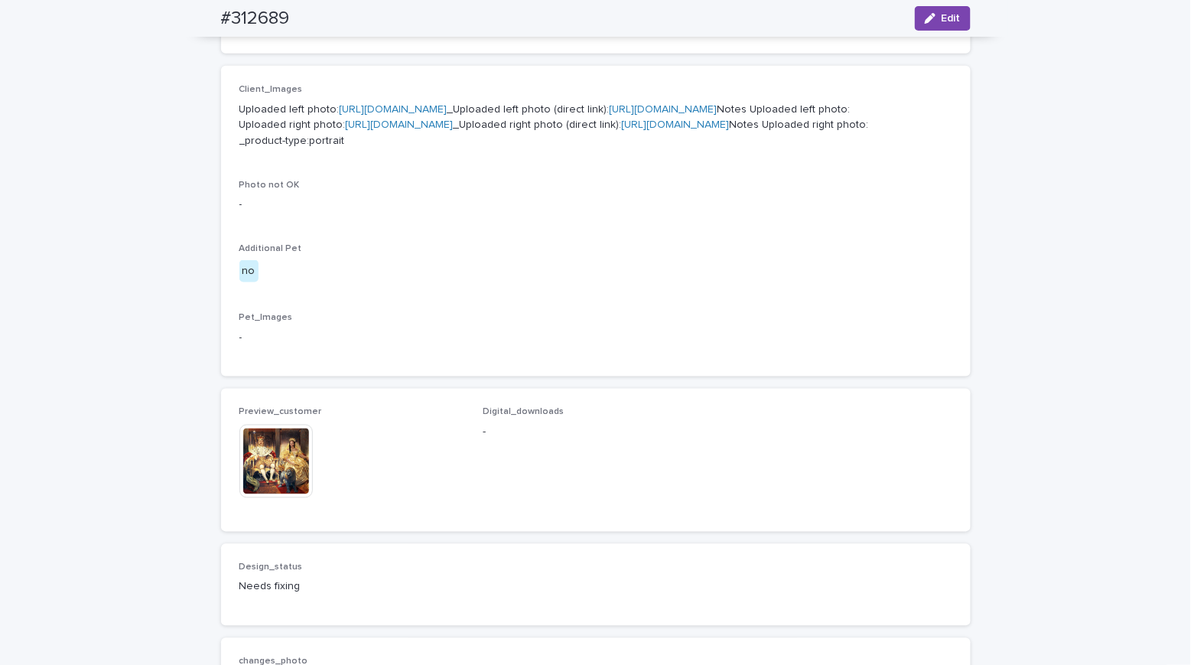
scroll to position [0, 0]
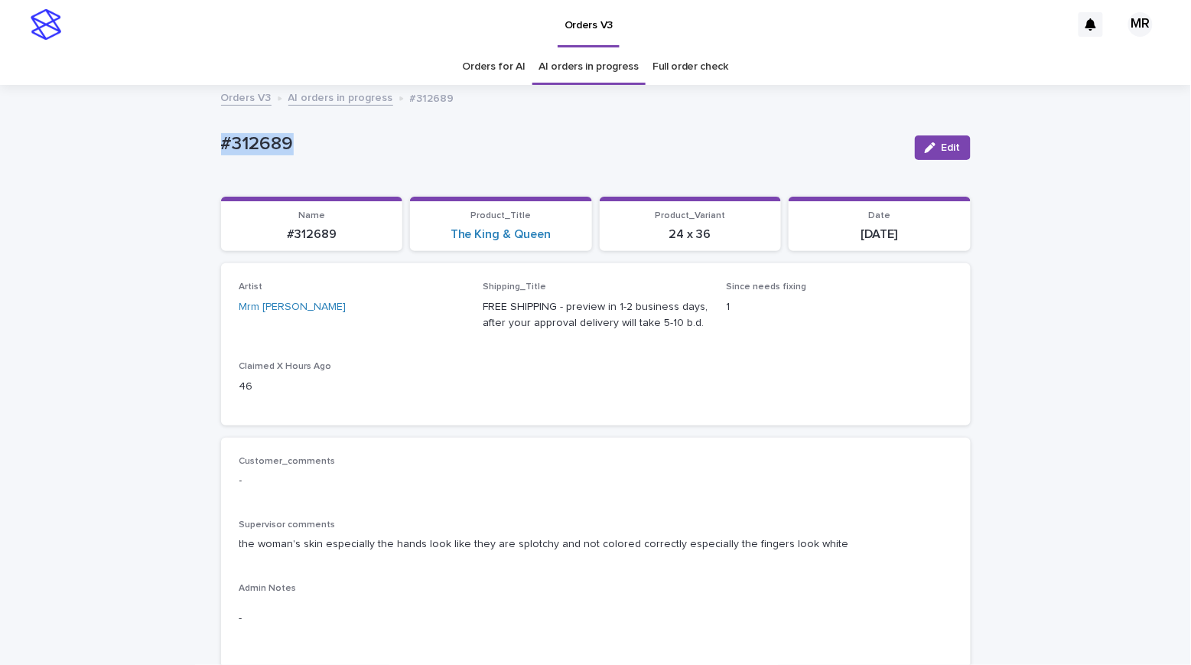
drag, startPoint x: 303, startPoint y: 145, endPoint x: 150, endPoint y: 141, distance: 153.0
click at [932, 154] on button "Edit" at bounding box center [943, 147] width 56 height 24
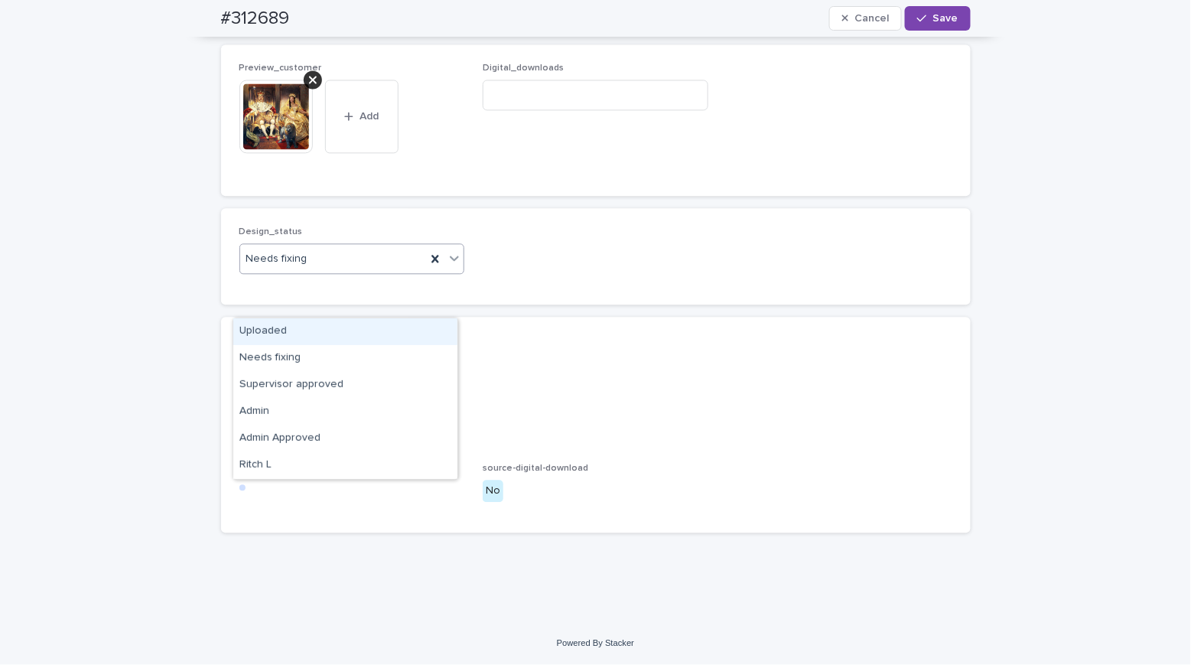
click at [268, 322] on div "Uploaded" at bounding box center [345, 331] width 224 height 27
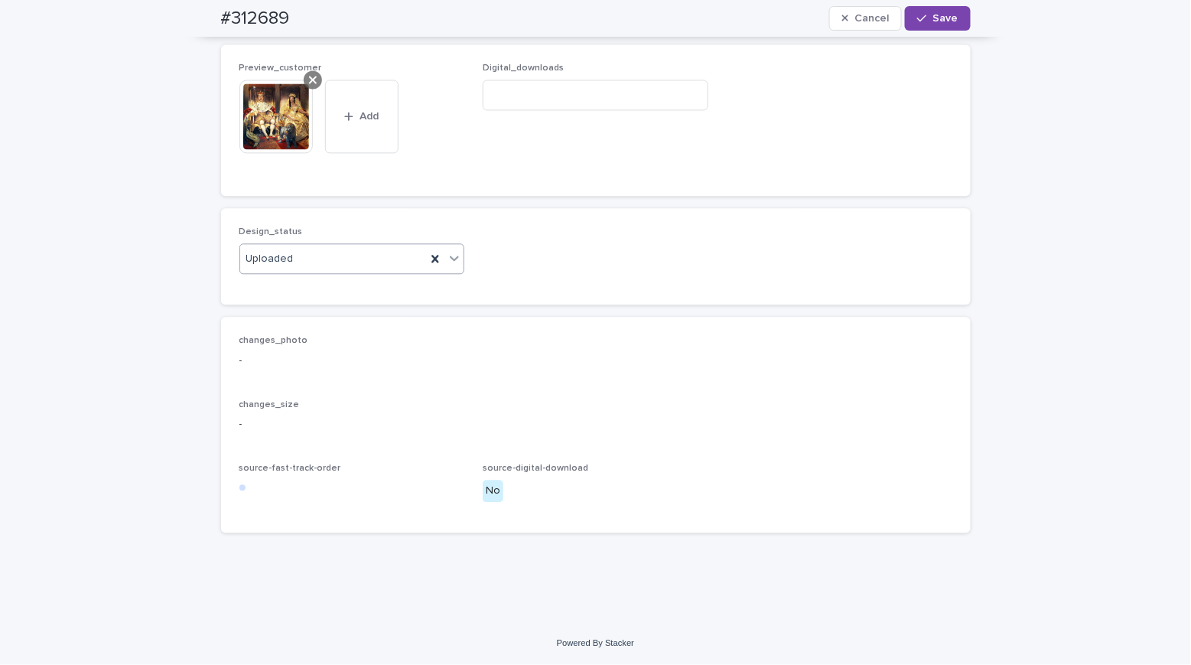
click at [309, 83] on icon at bounding box center [313, 80] width 8 height 8
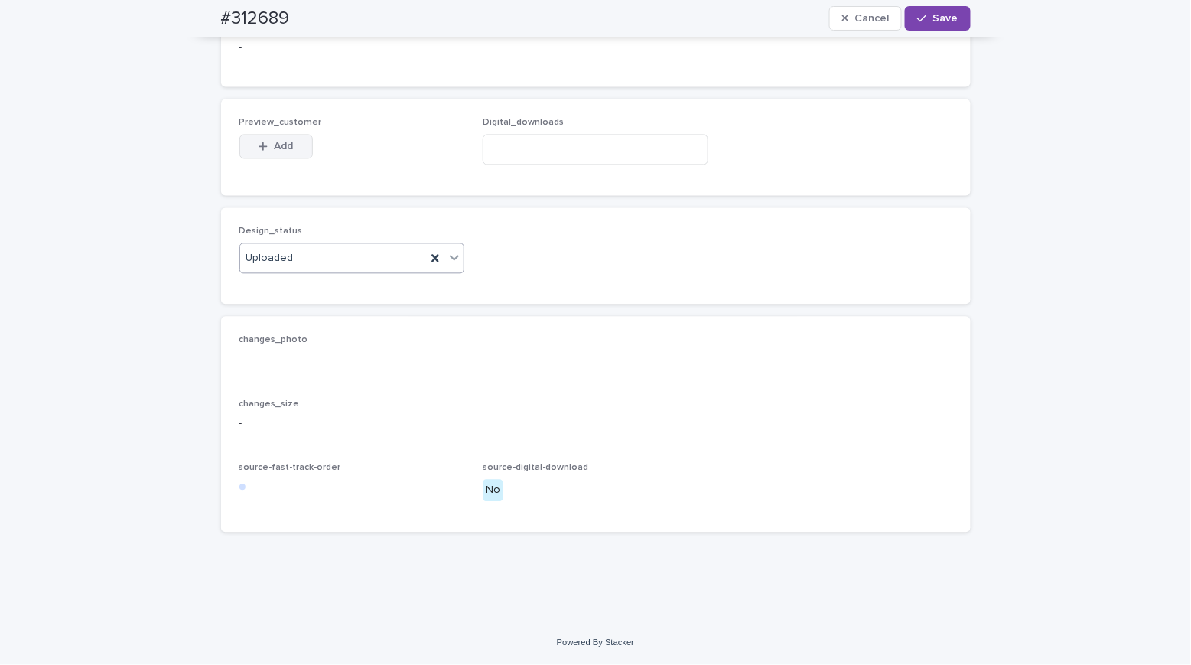
scroll to position [1058, 0]
click at [281, 150] on span "Add" at bounding box center [283, 146] width 19 height 11
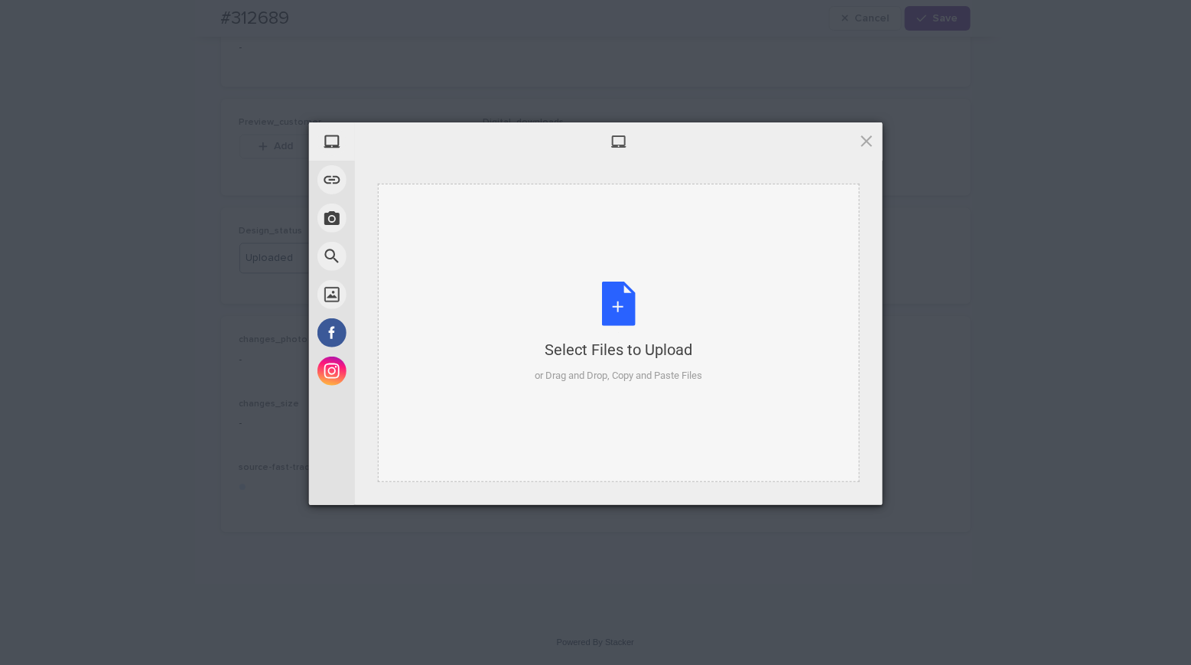
click at [618, 314] on div "Select Files to Upload or Drag and Drop, Copy and Paste Files" at bounding box center [618, 332] width 167 height 102
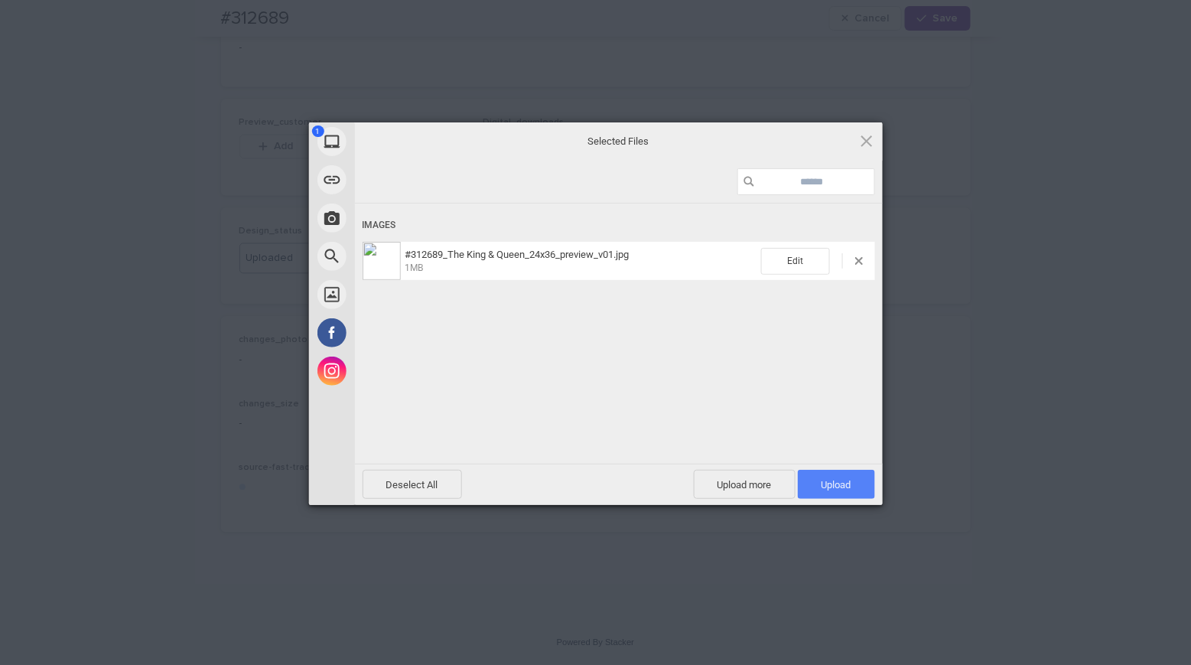
click at [868, 486] on span "Upload 1" at bounding box center [836, 484] width 77 height 29
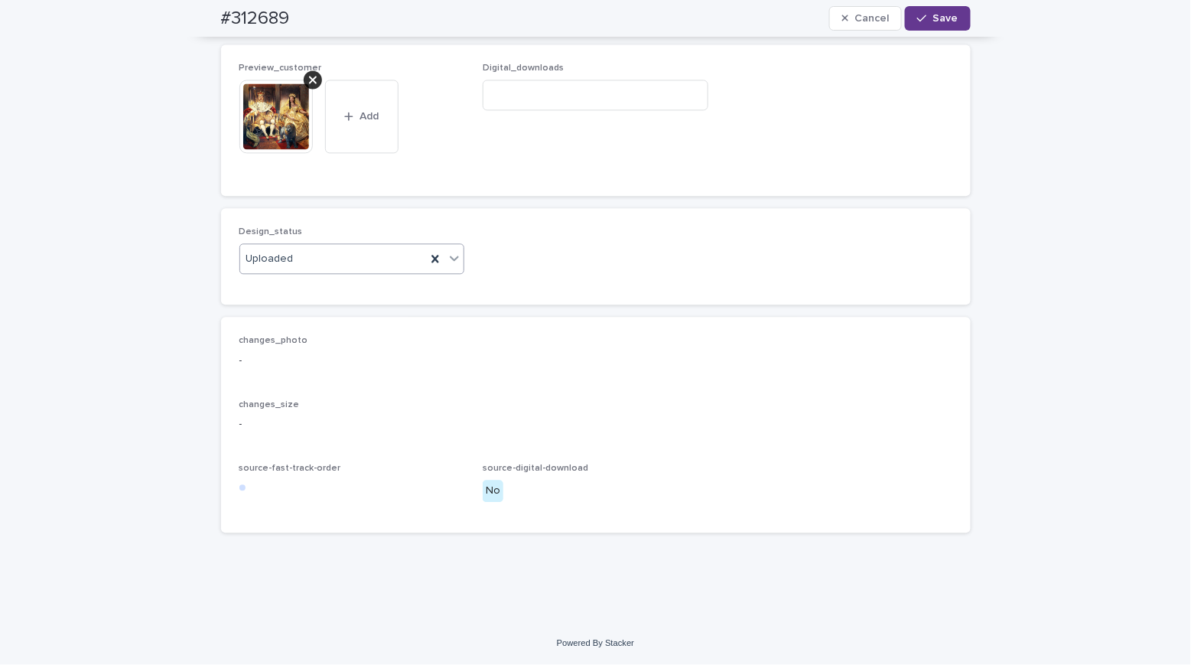
click at [927, 24] on button "Save" at bounding box center [937, 18] width 65 height 24
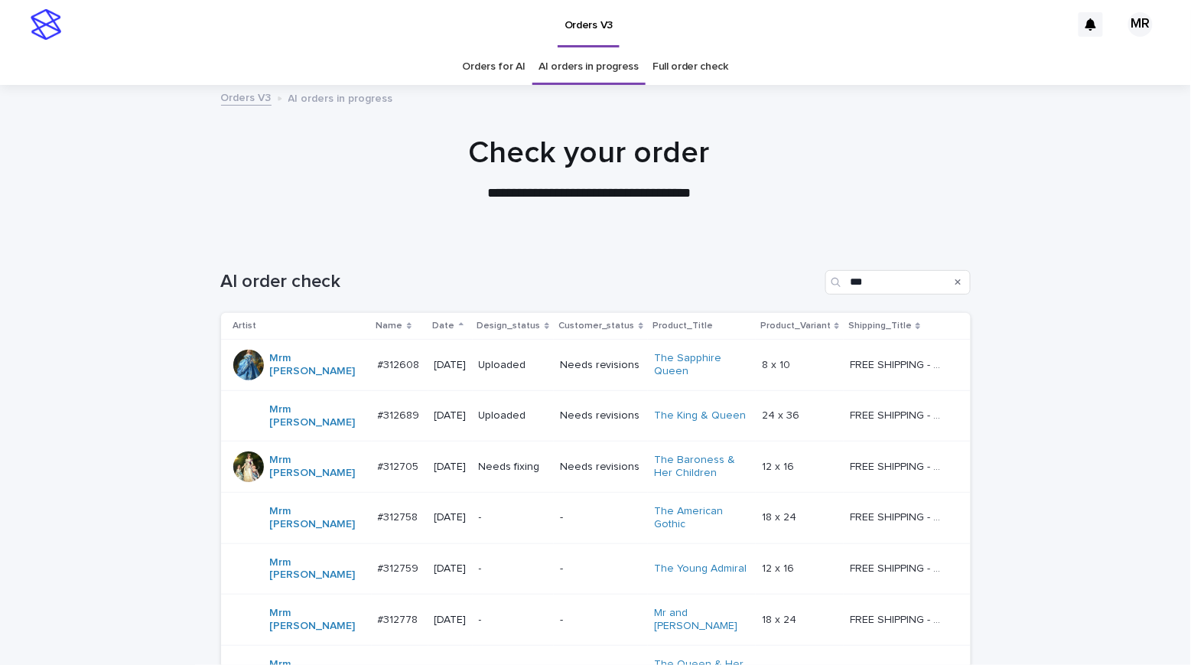
scroll to position [144, 0]
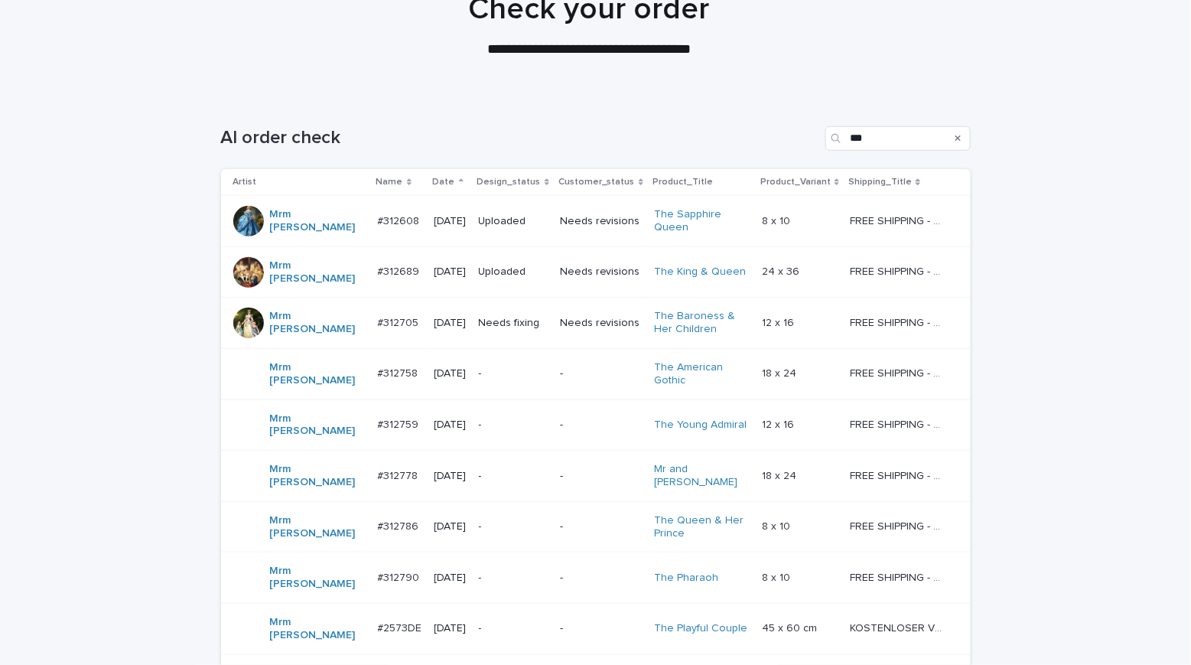
click at [535, 322] on div "Needs fixing" at bounding box center [513, 322] width 69 height 25
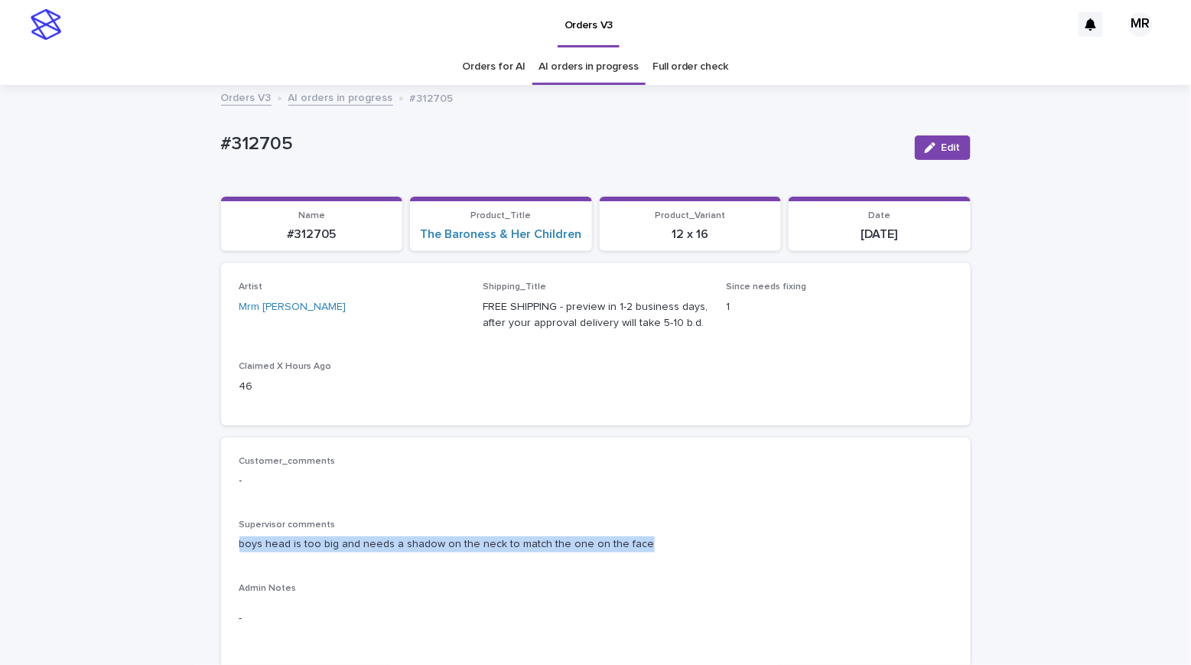
drag, startPoint x: 621, startPoint y: 556, endPoint x: 232, endPoint y: 552, distance: 389.3
click at [239, 552] on p "boys head is too big and needs a shadow on the neck to match the one on the face" at bounding box center [595, 544] width 713 height 16
click at [320, 151] on p "#312705" at bounding box center [561, 144] width 681 height 22
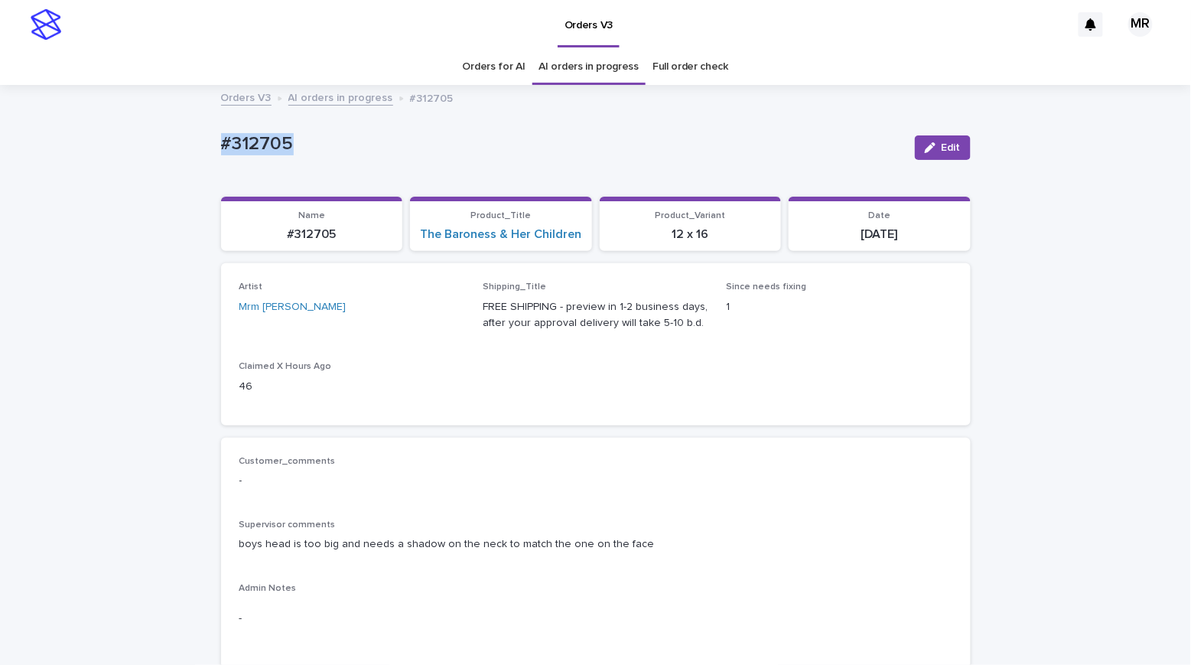
drag, startPoint x: 212, startPoint y: 135, endPoint x: 162, endPoint y: 135, distance: 49.7
copy p "#312705"
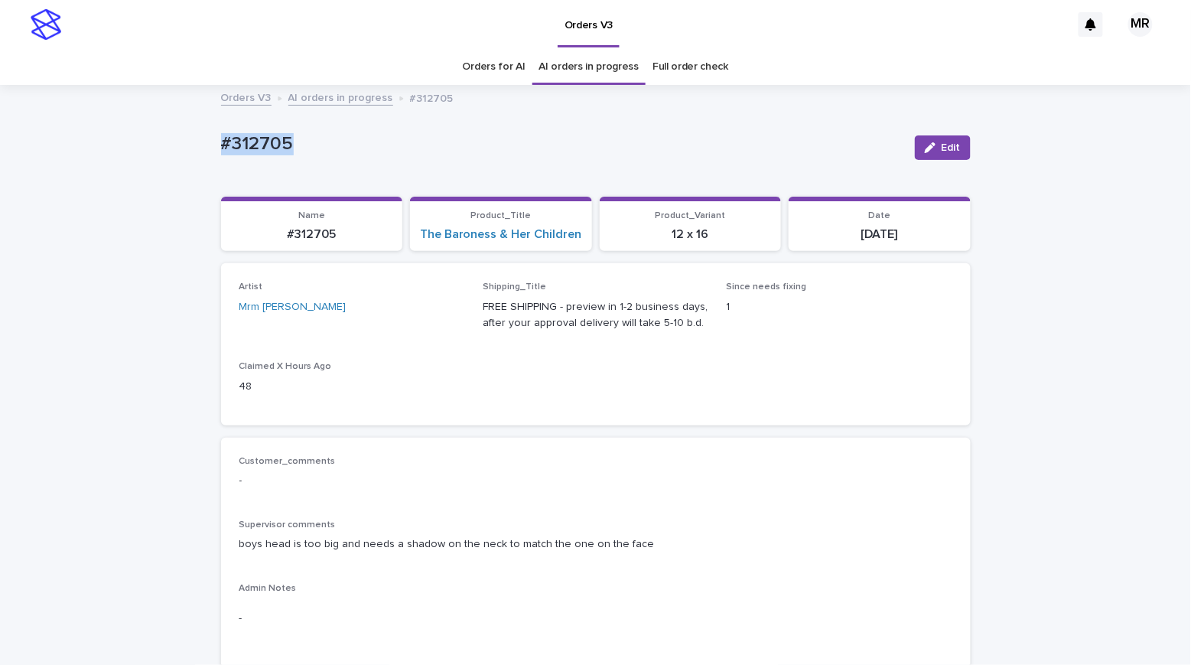
copy p "#312705"
click at [941, 148] on span "Edit" at bounding box center [950, 147] width 19 height 11
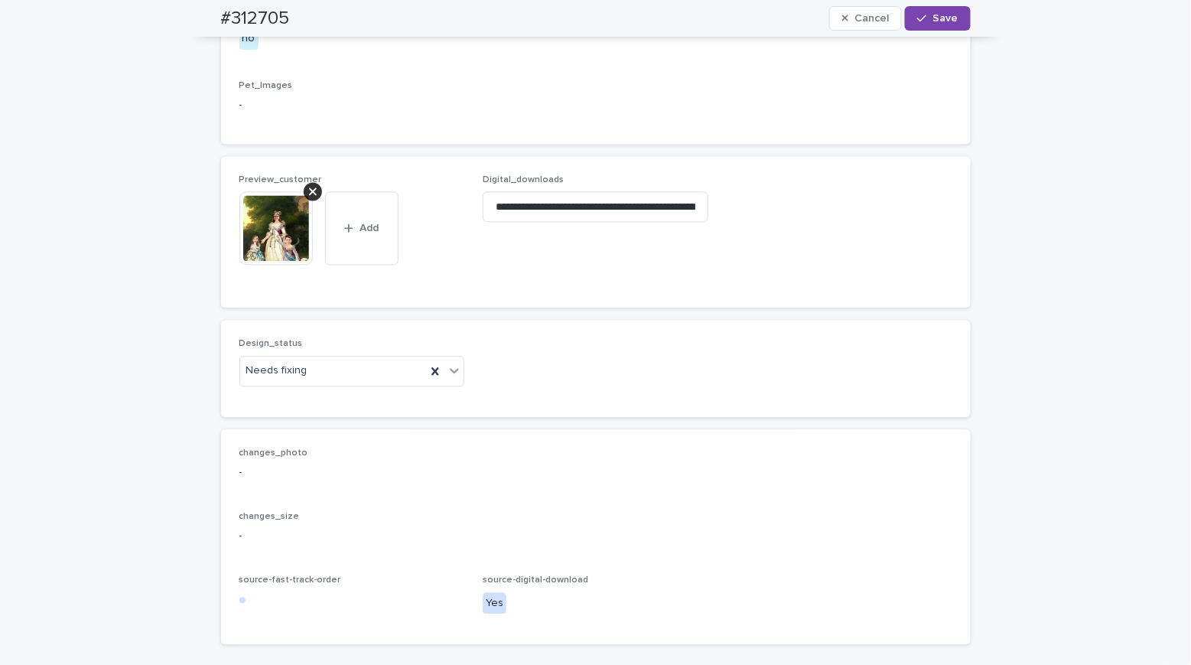
scroll to position [1233, 0]
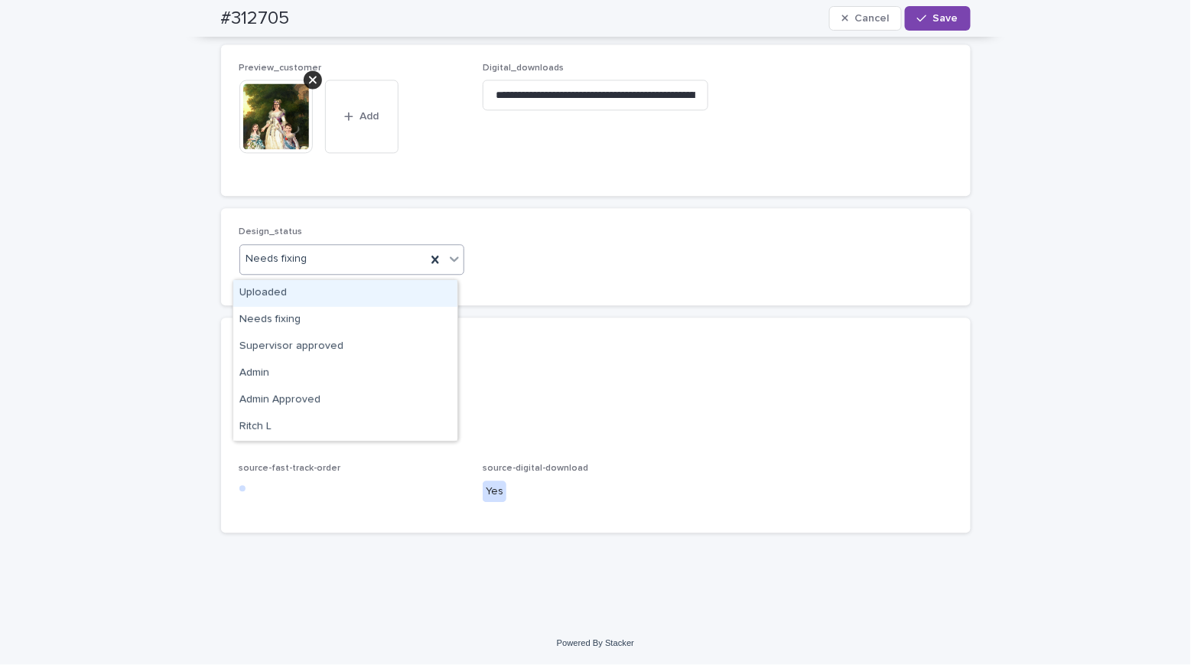
click at [269, 292] on div "Uploaded" at bounding box center [345, 293] width 224 height 27
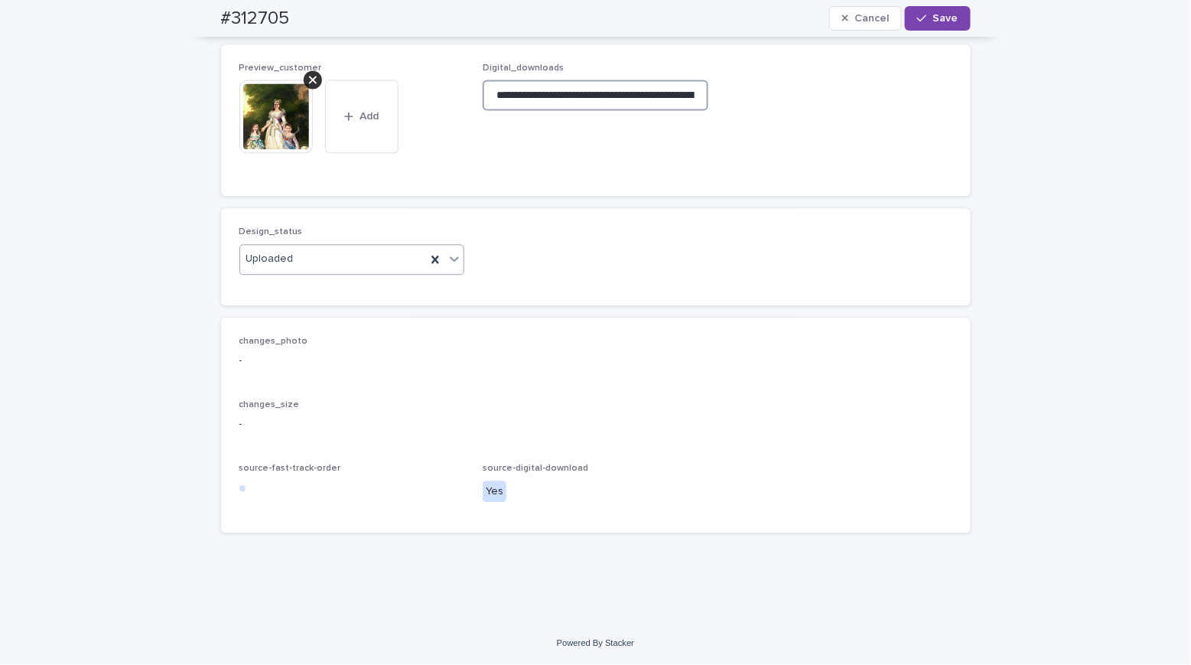
click at [521, 99] on input "**********" at bounding box center [596, 95] width 226 height 31
click at [309, 83] on icon at bounding box center [313, 80] width 8 height 8
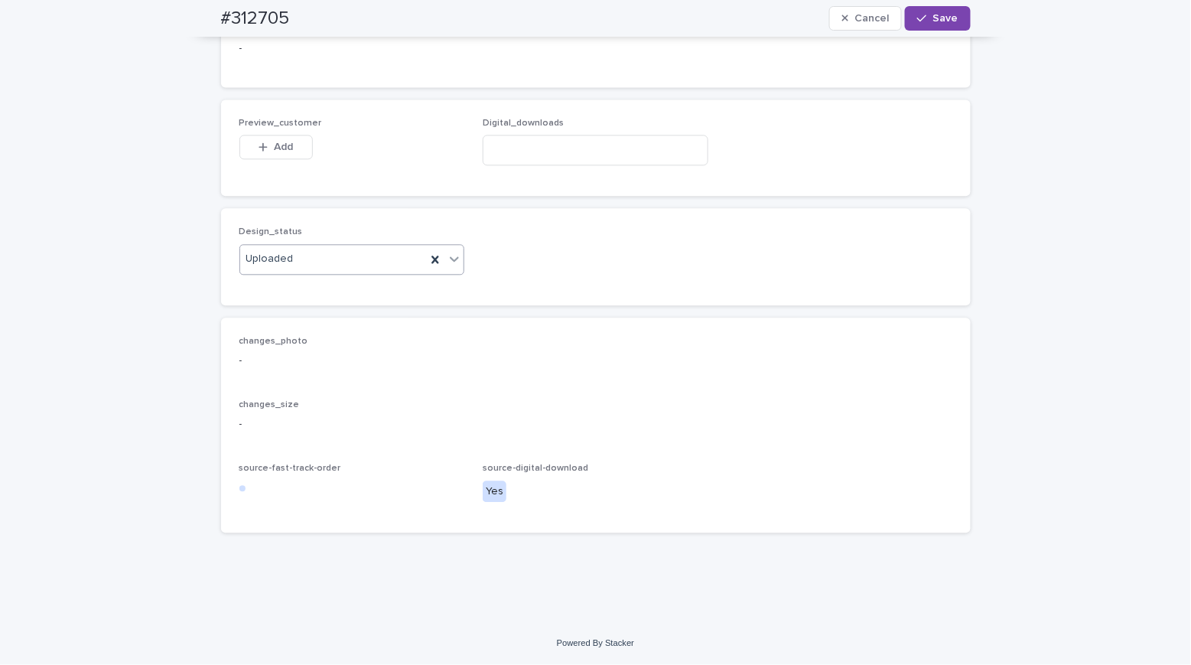
scroll to position [1180, 0]
click at [279, 149] on span "Add" at bounding box center [283, 146] width 19 height 11
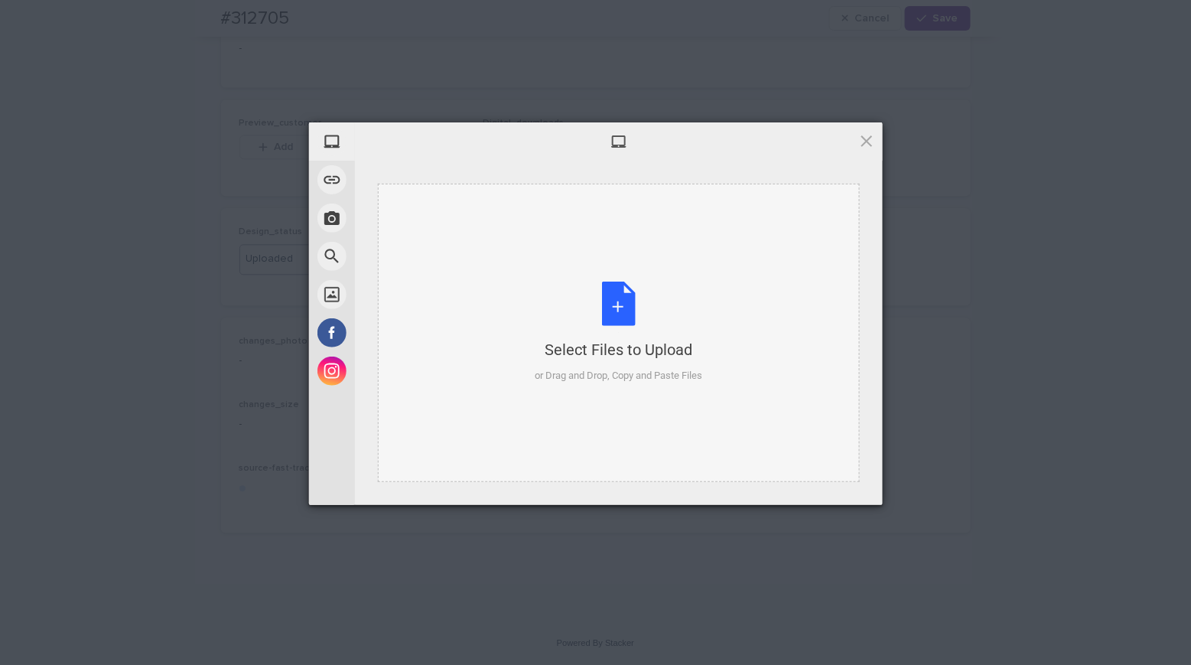
click at [632, 314] on div "Select Files to Upload or Drag and Drop, Copy and Paste Files" at bounding box center [618, 332] width 167 height 102
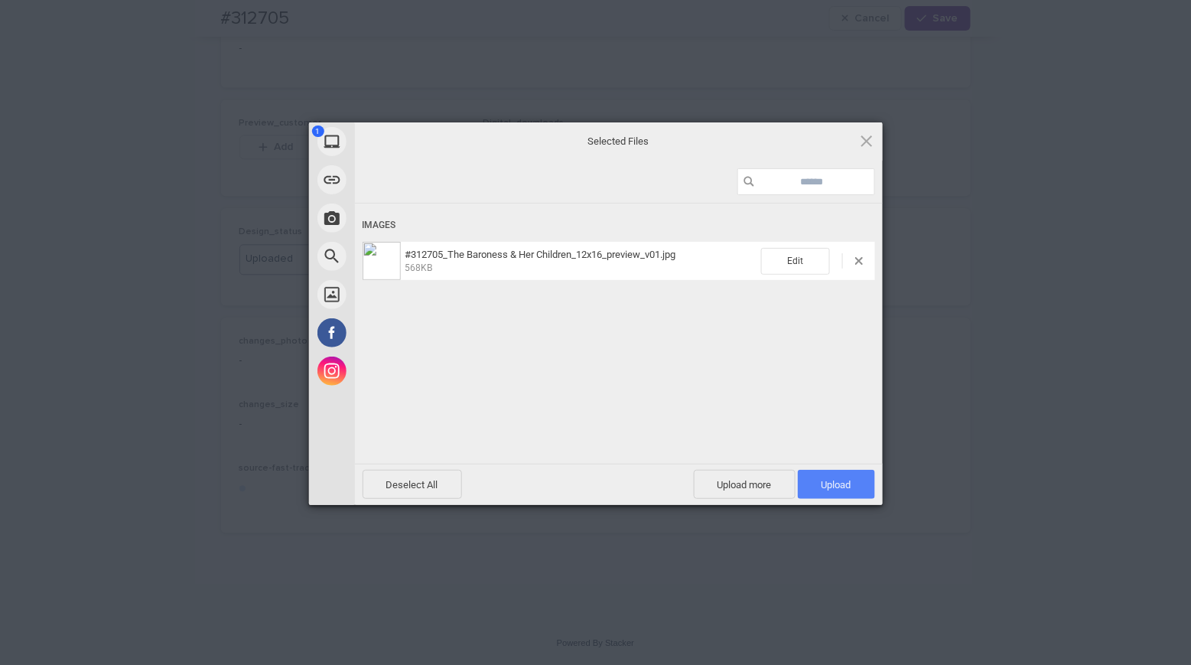
click at [858, 487] on span "Upload 1" at bounding box center [836, 484] width 77 height 29
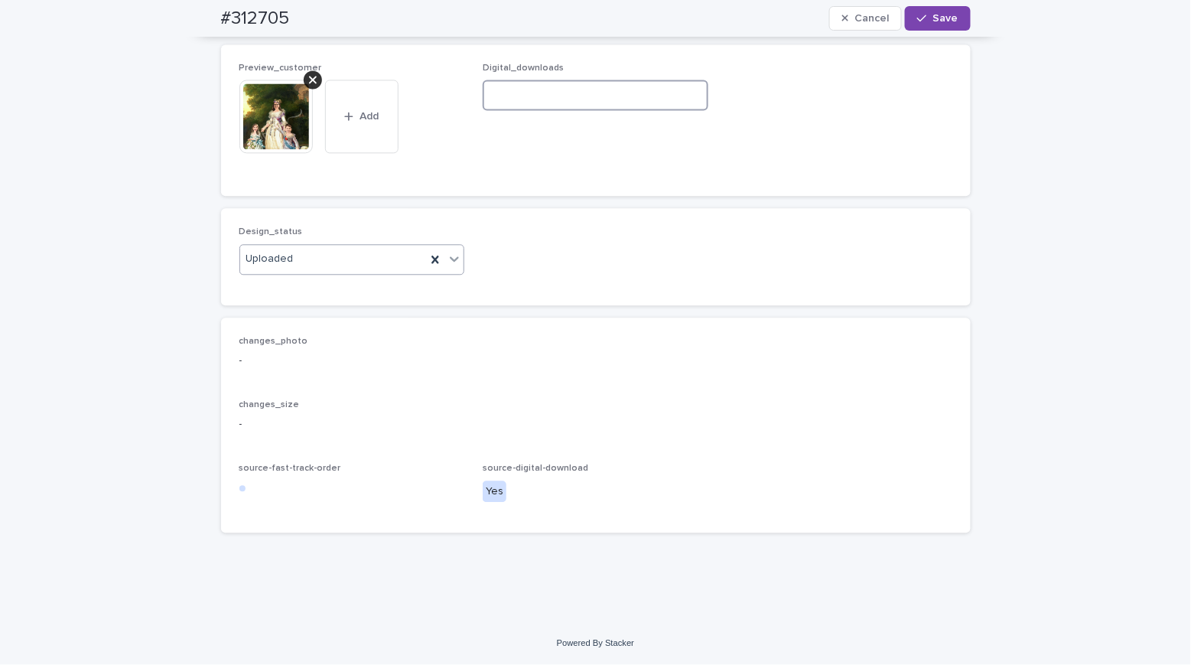
click at [508, 110] on input at bounding box center [596, 95] width 226 height 31
paste input "**********"
type input "**********"
click at [933, 16] on span "Save" at bounding box center [945, 18] width 25 height 11
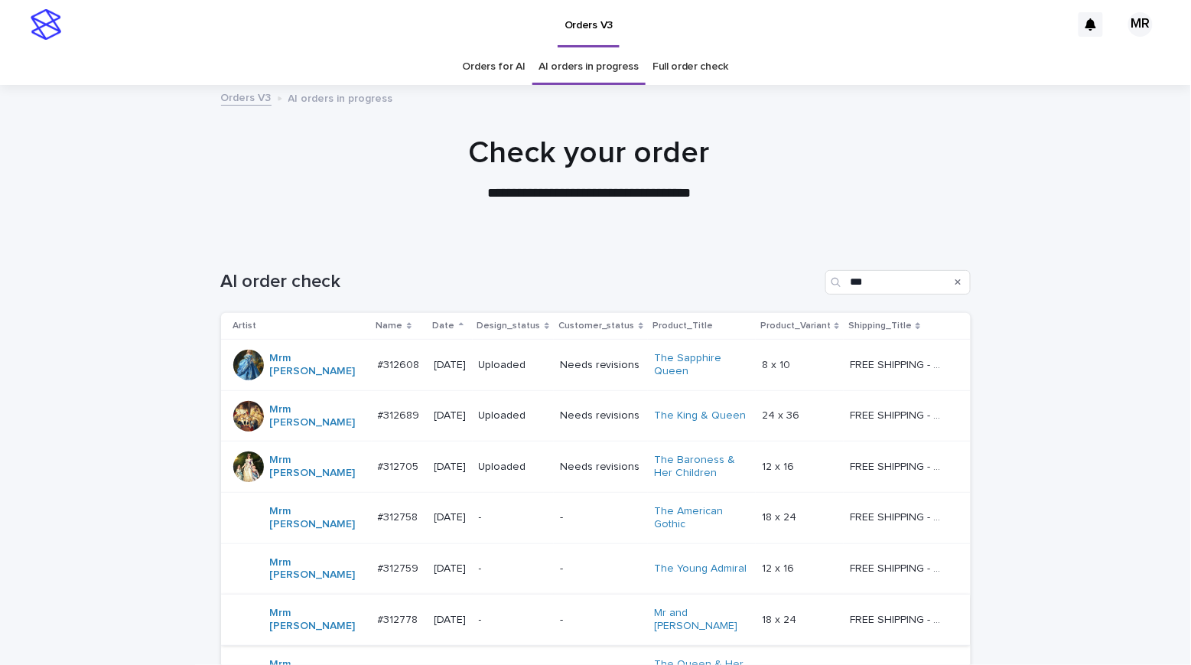
scroll to position [319, 0]
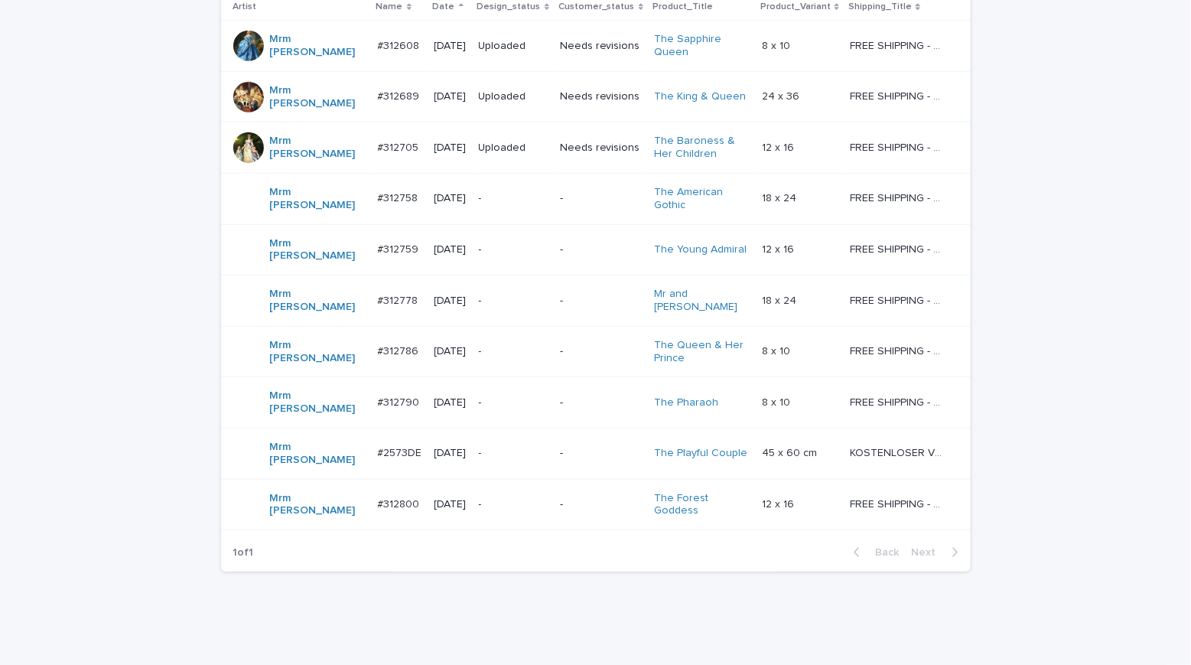
click at [510, 192] on p "-" at bounding box center [513, 198] width 69 height 13
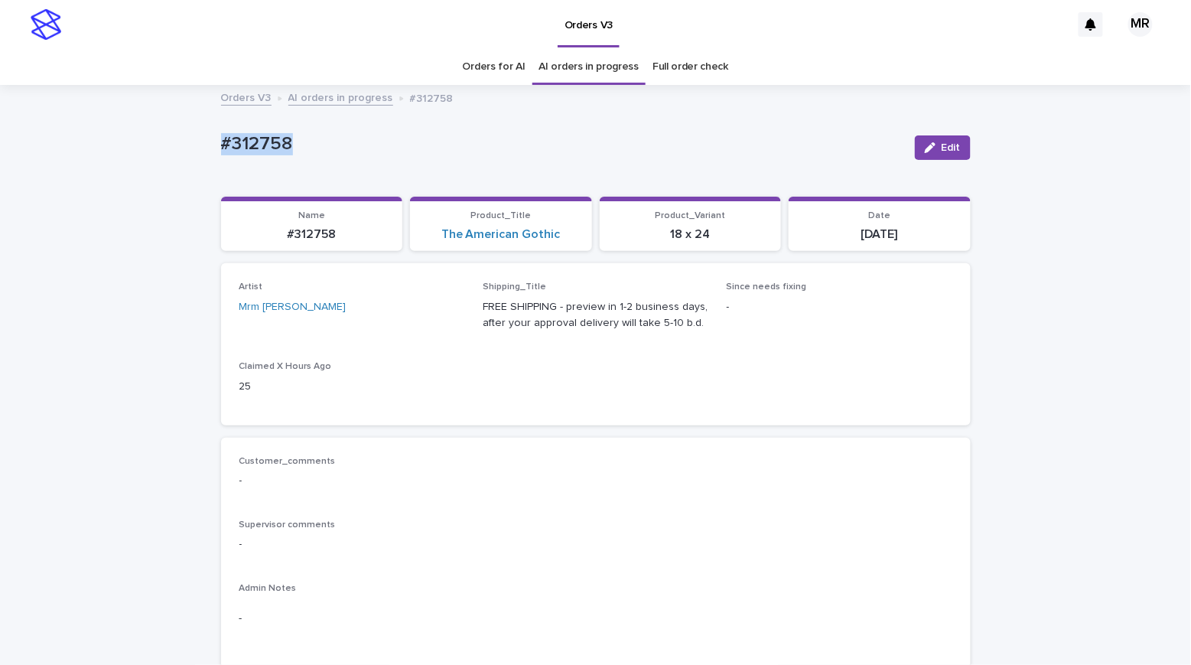
drag, startPoint x: 236, startPoint y: 135, endPoint x: 122, endPoint y: 134, distance: 114.0
copy p "#312758"
click at [491, 233] on link "The American Gothic" at bounding box center [500, 234] width 119 height 15
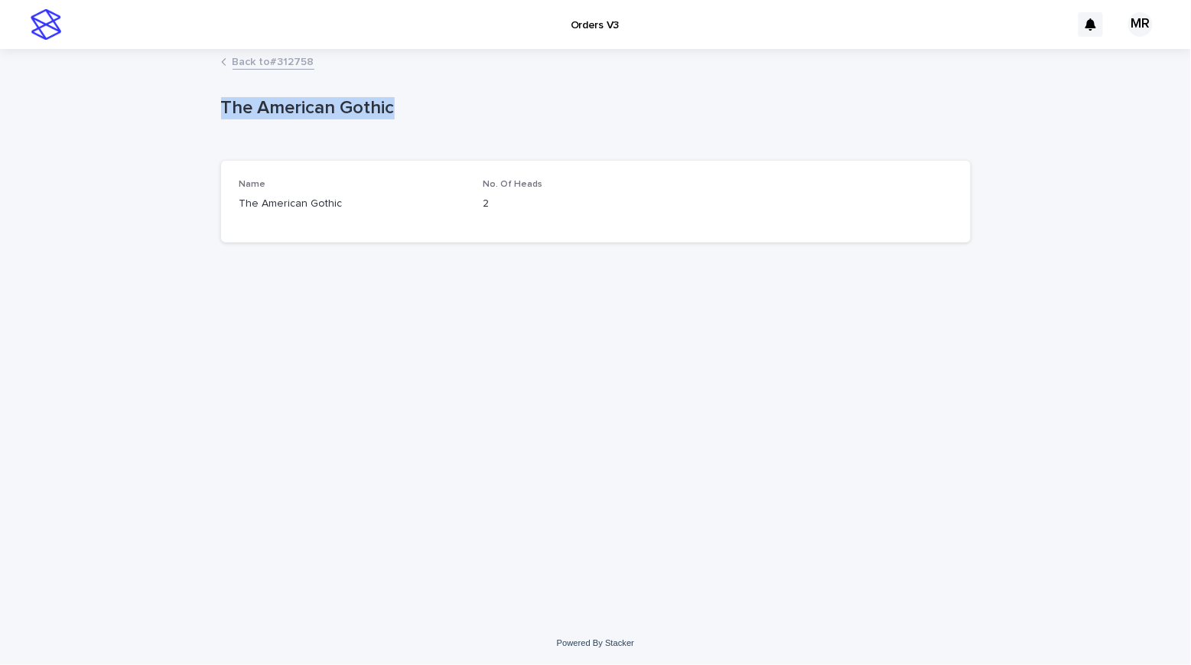
drag, startPoint x: 424, startPoint y: 104, endPoint x: 109, endPoint y: 110, distance: 315.9
click at [109, 110] on div "Loading... Saving… Loading... Saving… The American Gothic The American Gothic S…" at bounding box center [595, 335] width 1191 height 571
drag, startPoint x: 151, startPoint y: 44, endPoint x: 158, endPoint y: 4, distance: 40.5
click at [151, 44] on div "Orders V3" at bounding box center [570, 24] width 1002 height 49
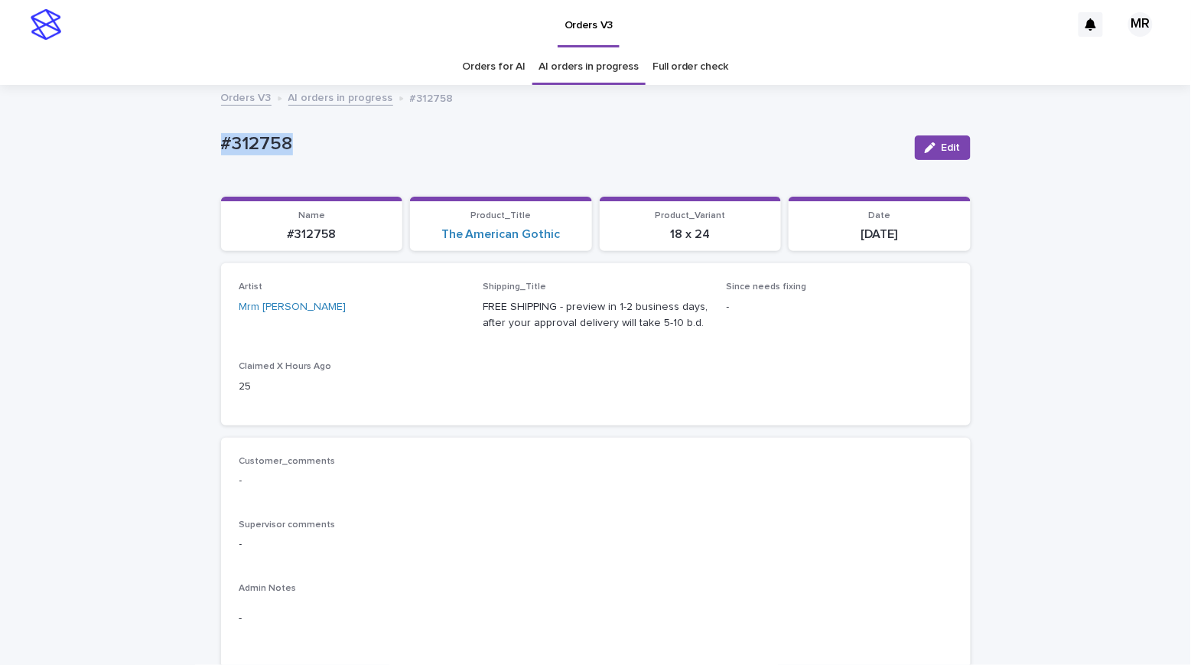
drag, startPoint x: 297, startPoint y: 154, endPoint x: 204, endPoint y: 144, distance: 93.9
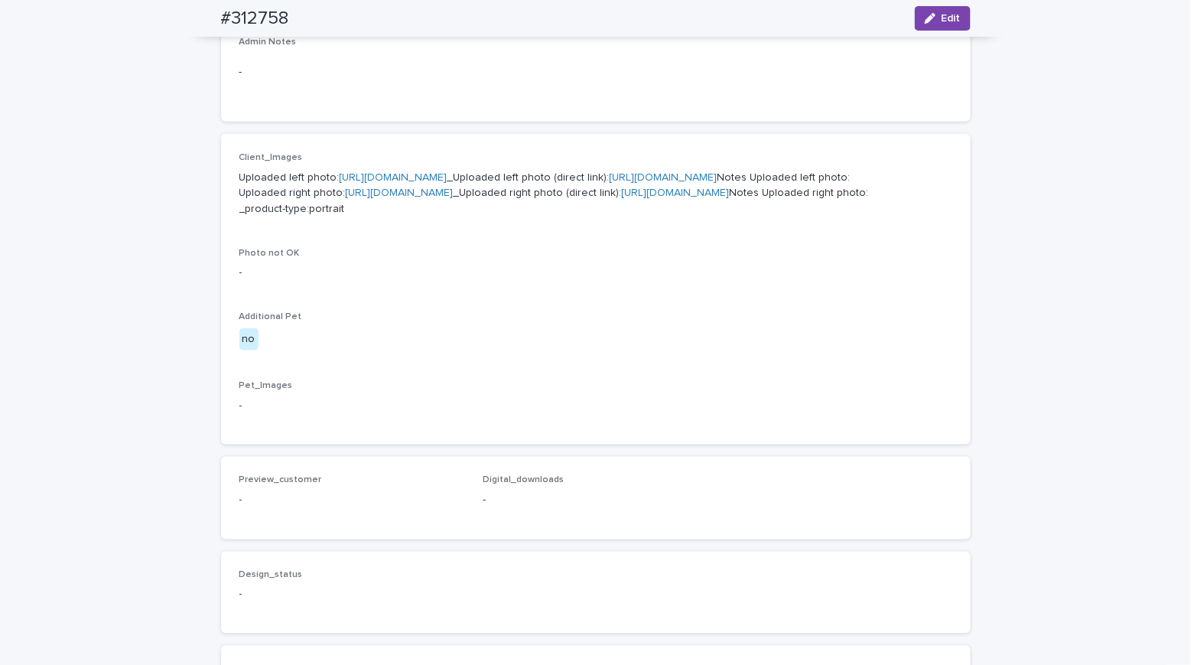
click at [421, 172] on link "[URL][DOMAIN_NAME]" at bounding box center [394, 177] width 108 height 11
click at [365, 198] on link "[URL][DOMAIN_NAME]" at bounding box center [400, 192] width 108 height 11
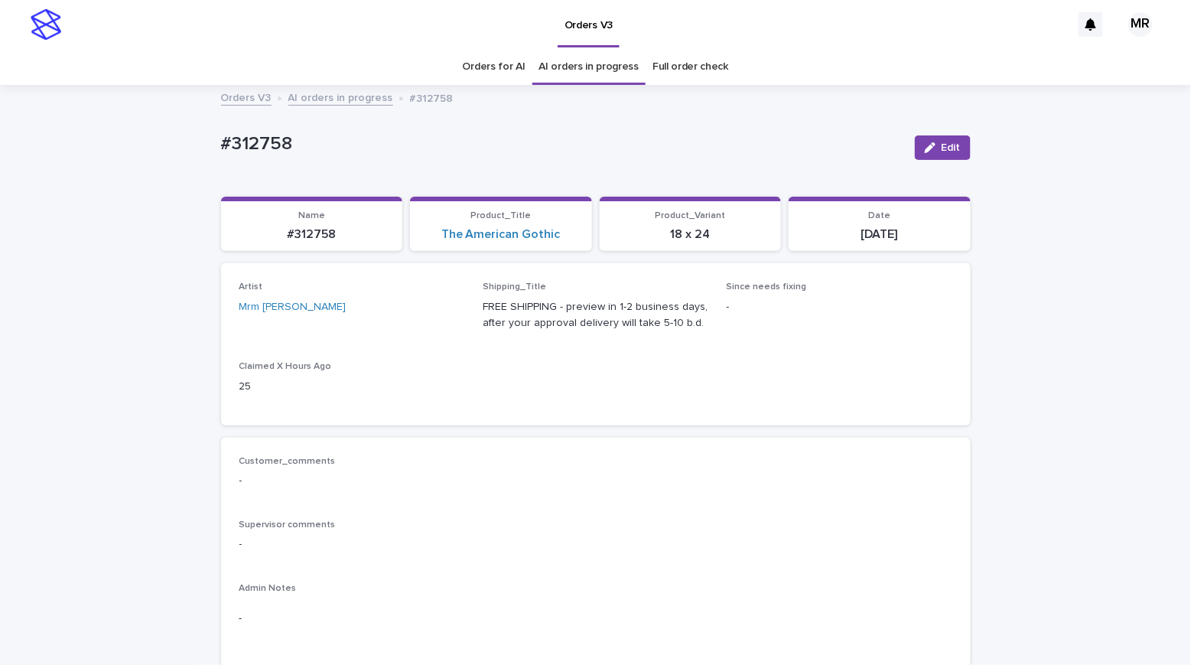
click at [330, 147] on p "#312758" at bounding box center [561, 144] width 681 height 22
drag, startPoint x: 184, startPoint y: 134, endPoint x: 203, endPoint y: 151, distance: 24.9
click at [951, 145] on span "Edit" at bounding box center [950, 147] width 19 height 11
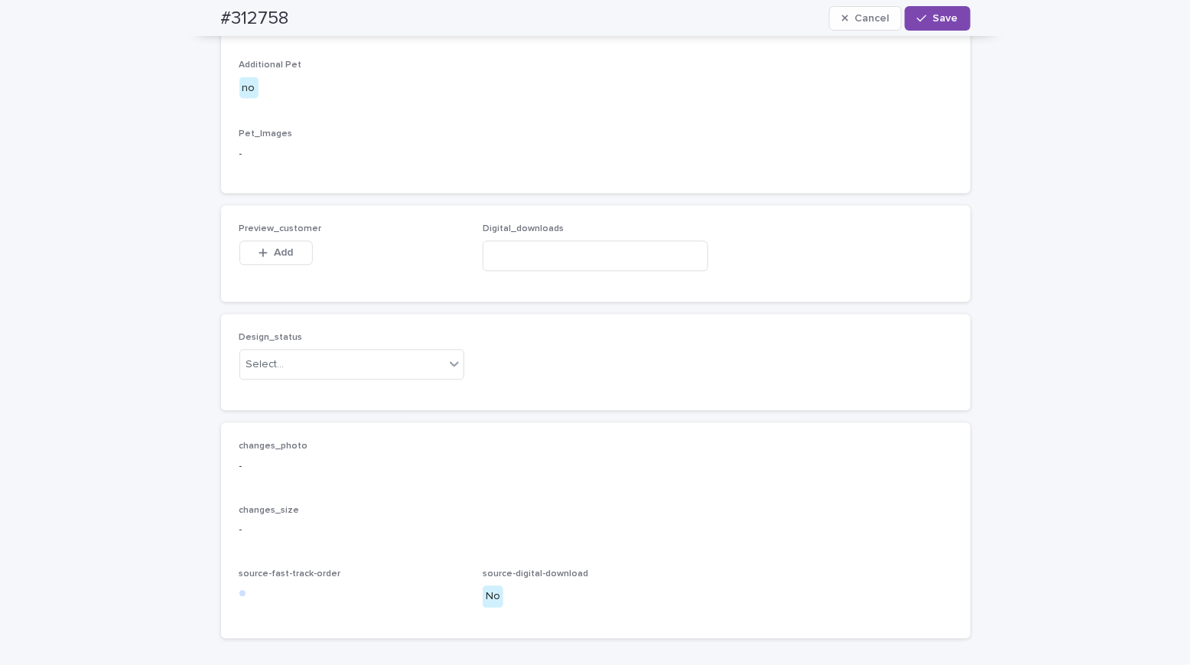
scroll to position [1058, 0]
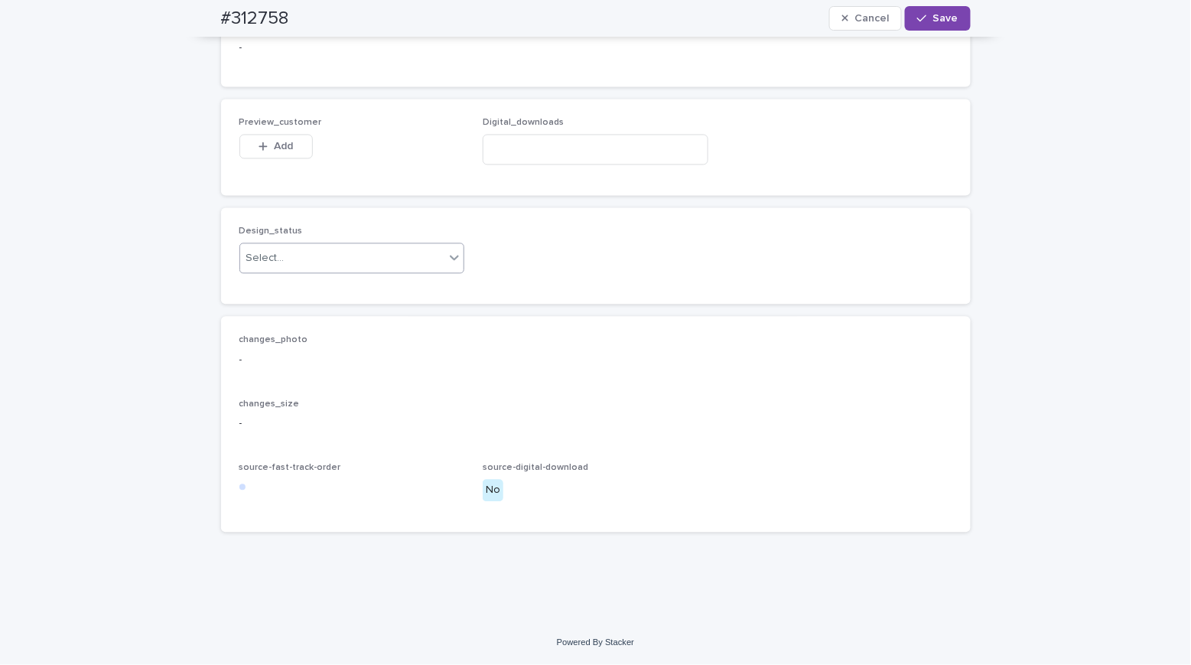
click at [301, 271] on div "Select..." at bounding box center [342, 258] width 205 height 25
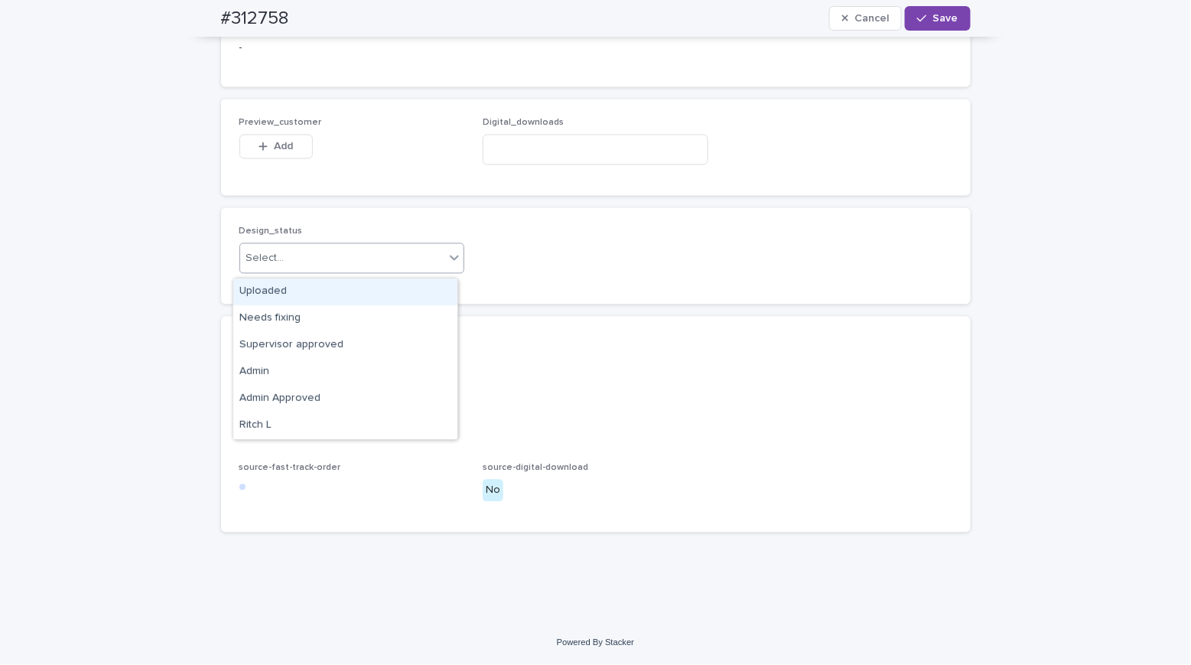
click at [302, 281] on div "Uploaded" at bounding box center [345, 291] width 224 height 27
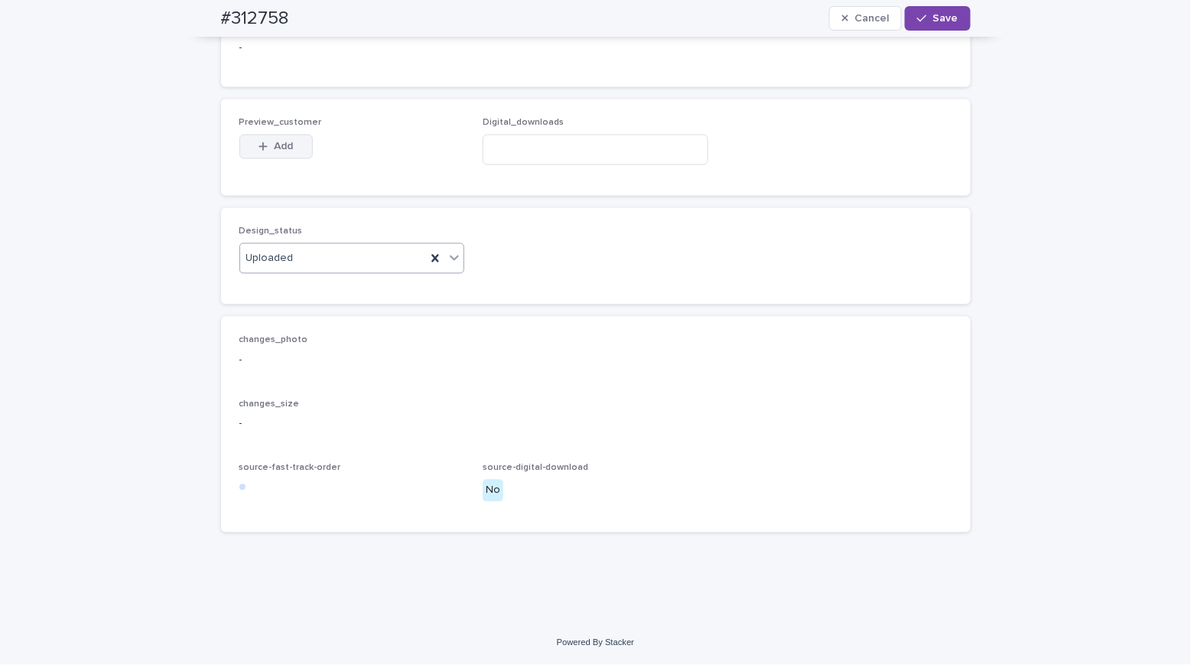
click at [263, 146] on div "button" at bounding box center [265, 146] width 15 height 11
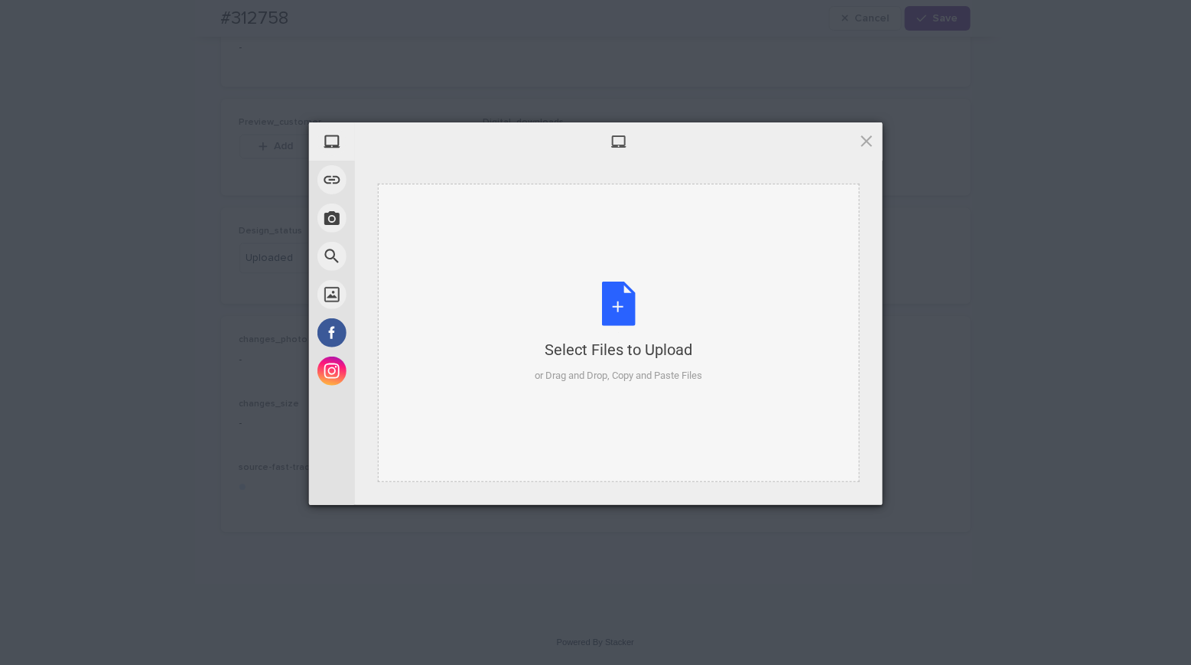
click at [623, 299] on div "Select Files to Upload or Drag and Drop, Copy and Paste Files" at bounding box center [618, 332] width 167 height 102
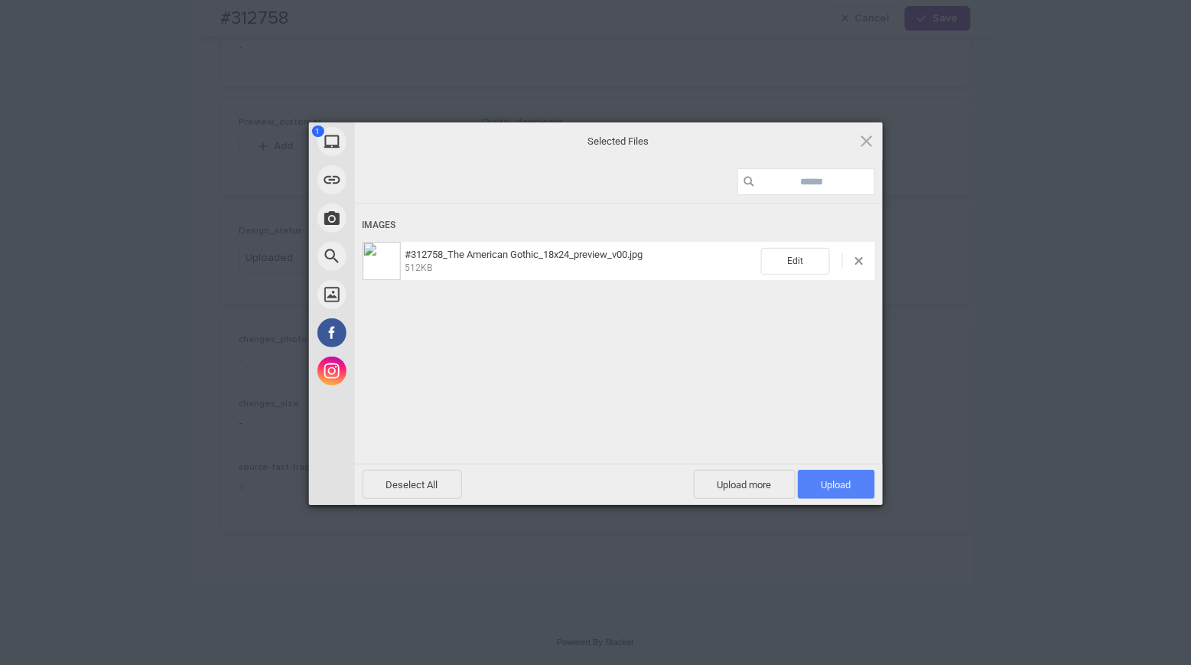
click at [850, 486] on span "Upload 1" at bounding box center [836, 484] width 30 height 11
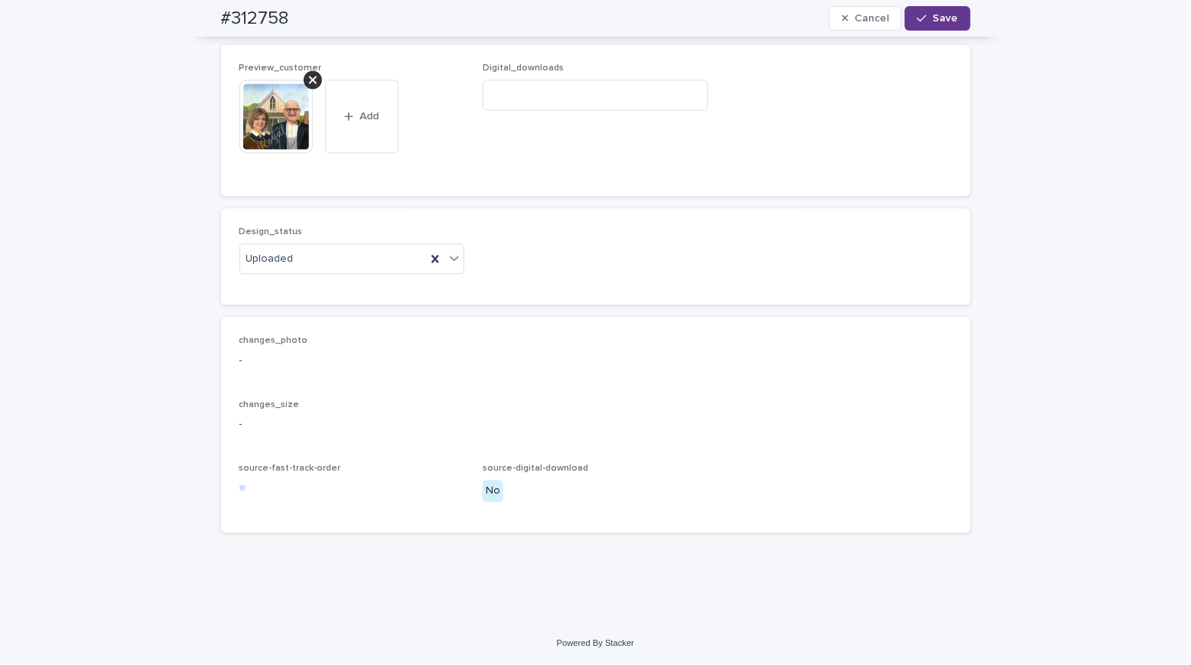
click at [937, 17] on span "Save" at bounding box center [945, 18] width 25 height 11
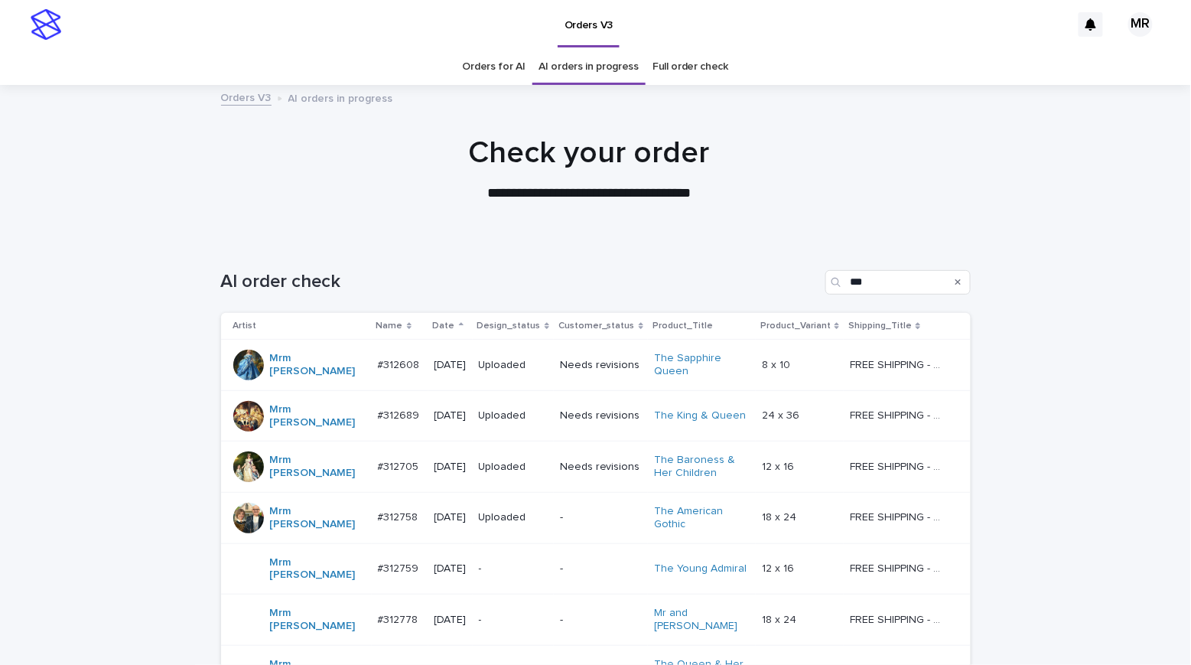
scroll to position [319, 0]
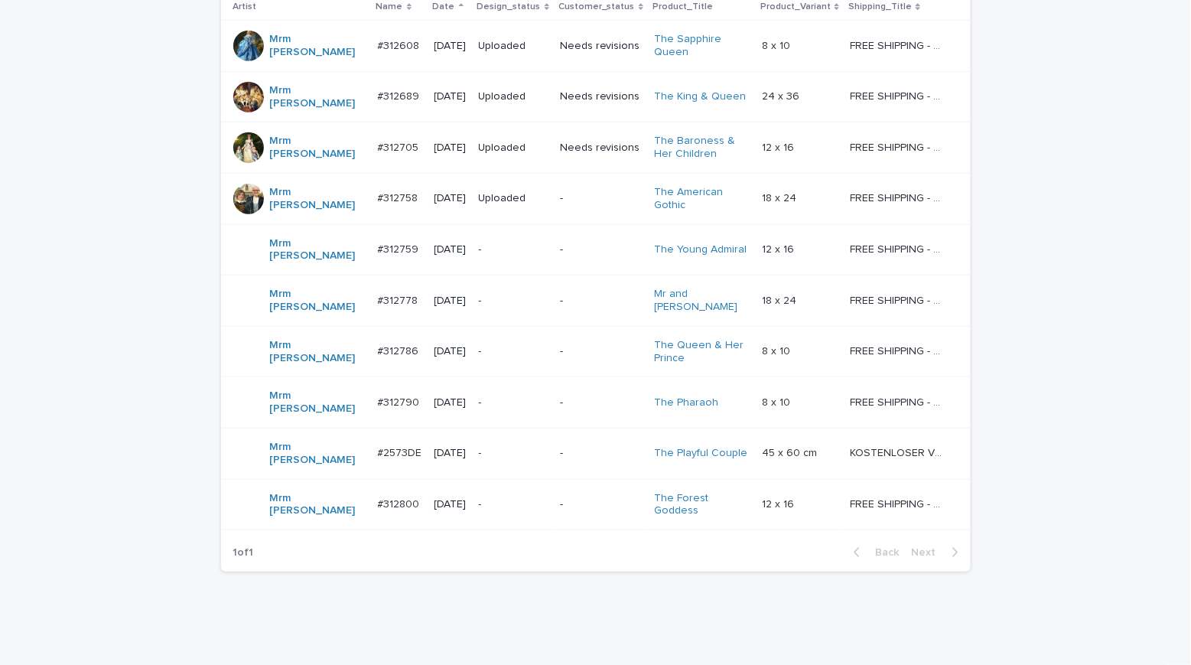
click at [510, 243] on p "-" at bounding box center [513, 249] width 69 height 13
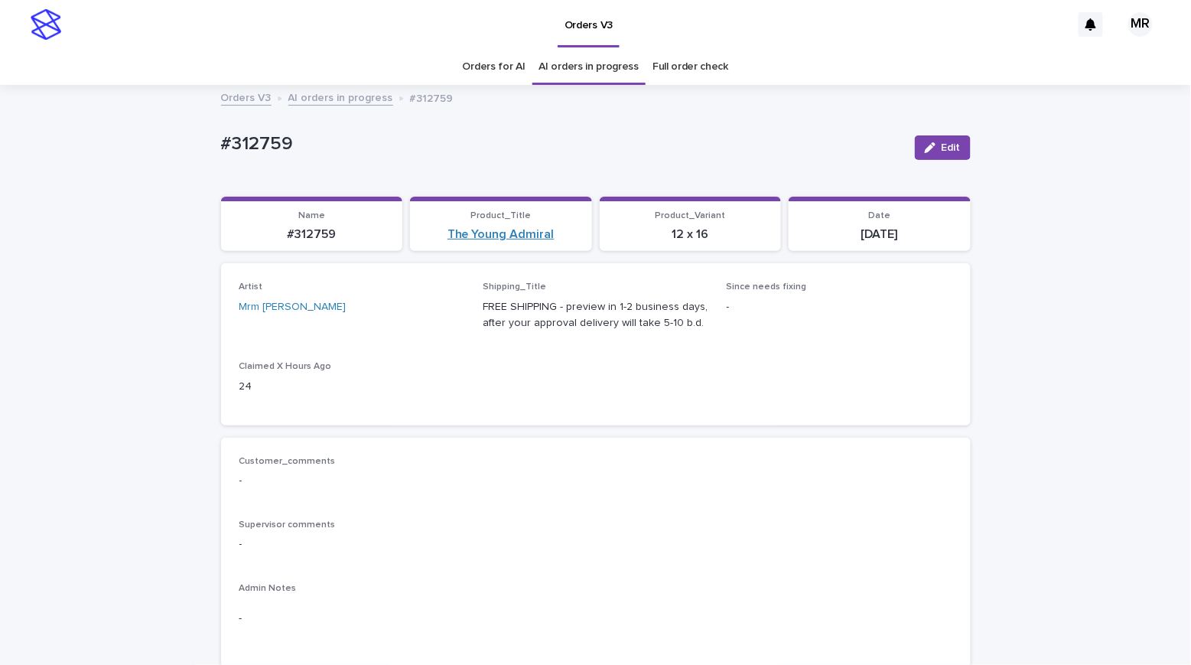
click at [511, 232] on link "The Young Admiral" at bounding box center [500, 234] width 107 height 15
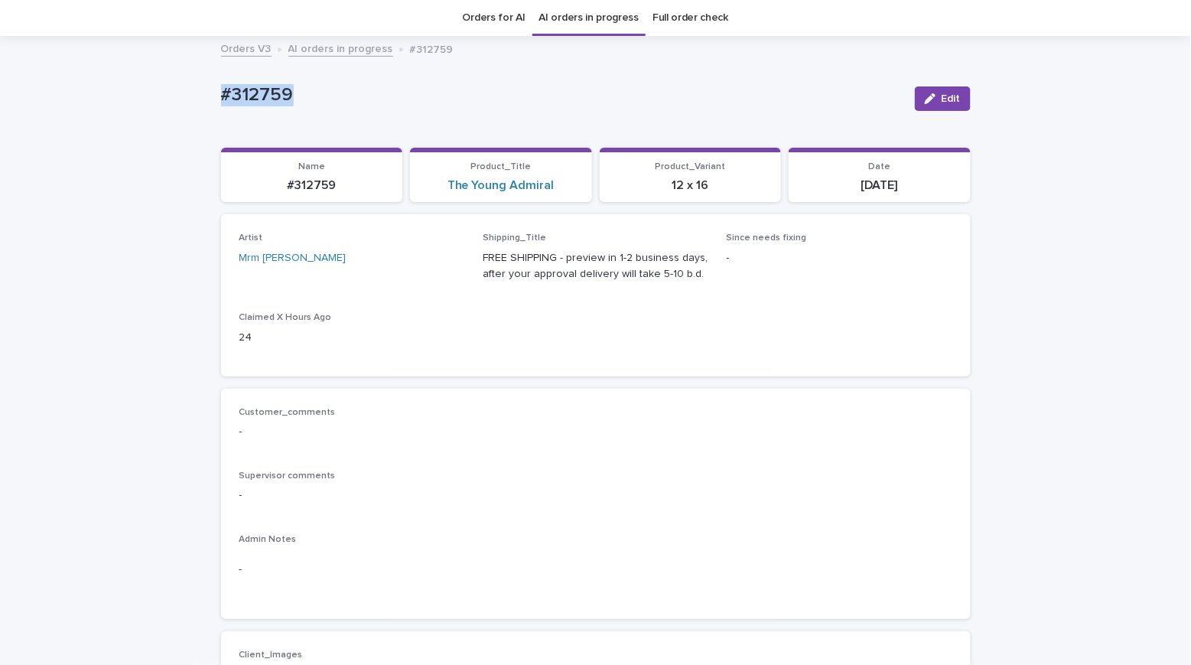
drag, startPoint x: 197, startPoint y: 88, endPoint x: 165, endPoint y: 82, distance: 32.7
click at [483, 180] on link "The Young Admiral" at bounding box center [500, 185] width 107 height 15
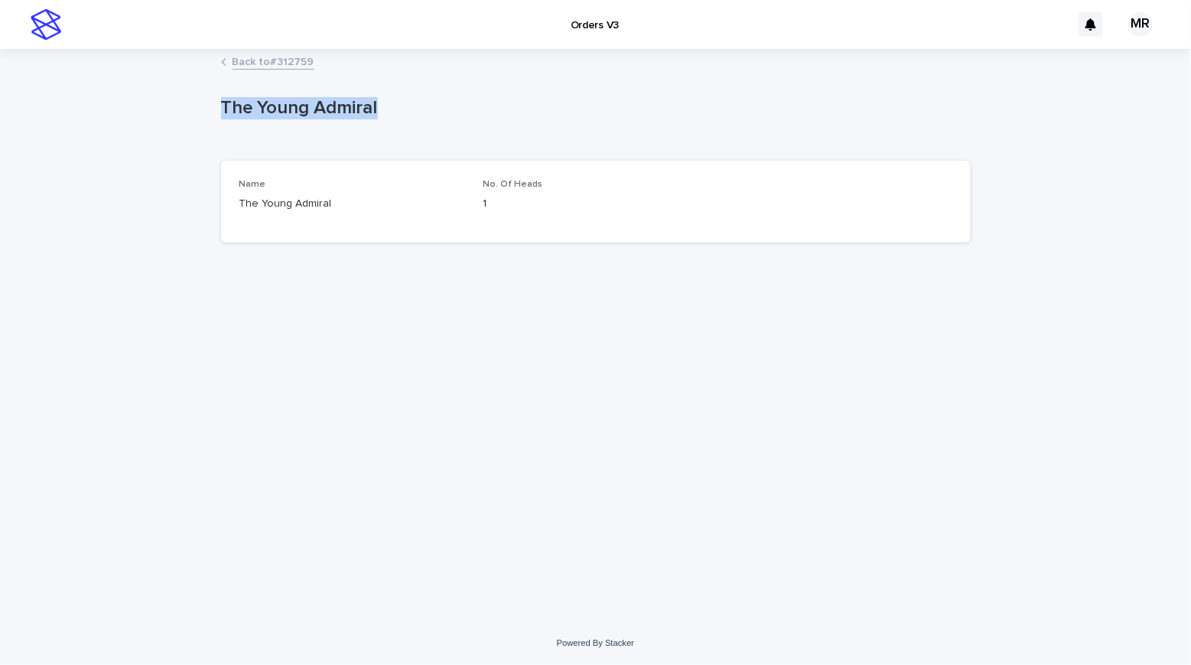
drag, startPoint x: 379, startPoint y: 115, endPoint x: 98, endPoint y: 109, distance: 281.5
click at [110, 110] on div "Loading... Saving… Loading... Saving… The Young Admiral The Young Admiral Sorry…" at bounding box center [595, 335] width 1191 height 571
click at [125, 67] on div "Back to #312759" at bounding box center [595, 62] width 1191 height 21
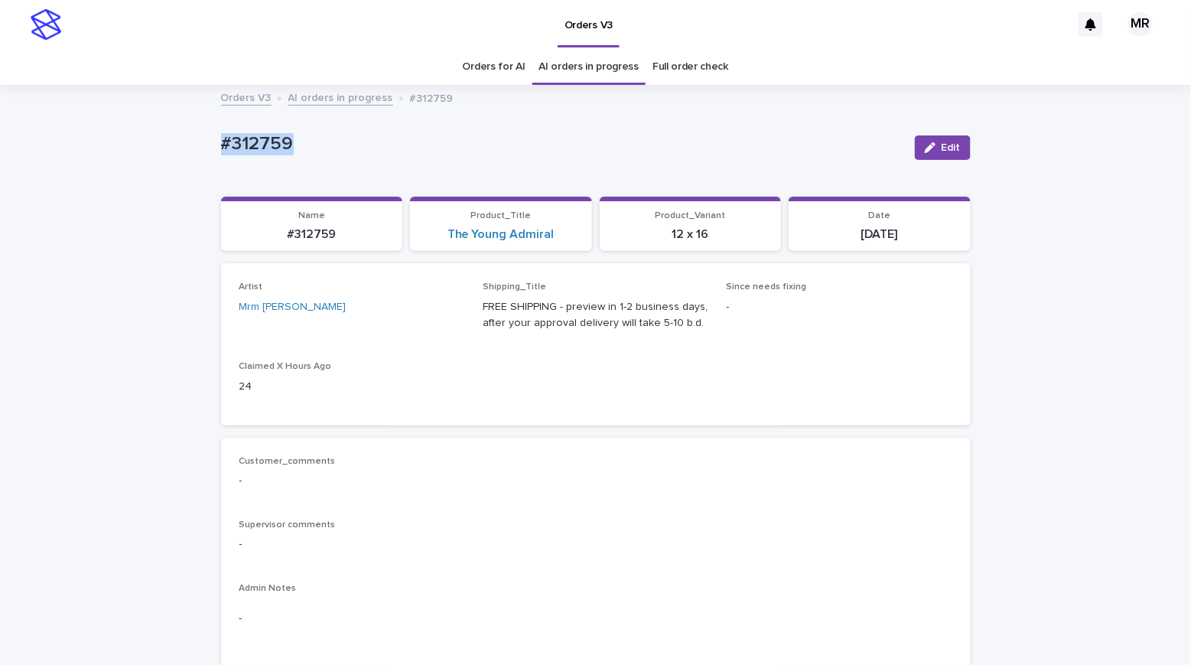
drag, startPoint x: 294, startPoint y: 147, endPoint x: 203, endPoint y: 145, distance: 91.0
click at [317, 120] on div "#312759 Edit" at bounding box center [595, 147] width 749 height 61
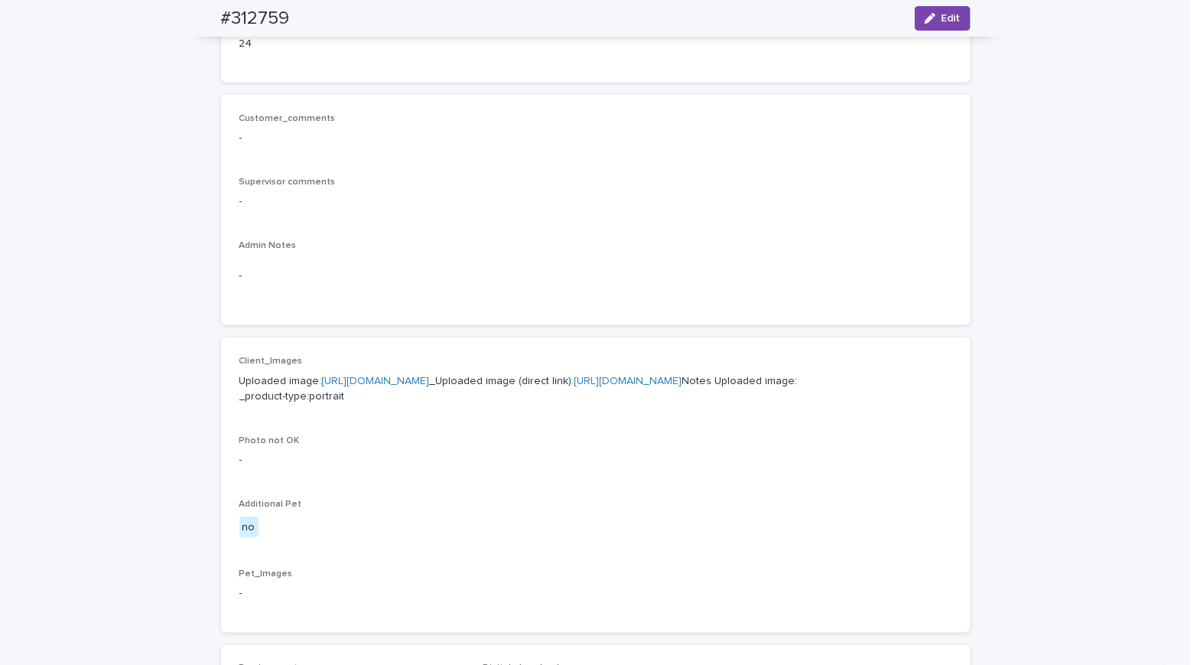
click at [354, 375] on link "[URL][DOMAIN_NAME]" at bounding box center [376, 380] width 108 height 11
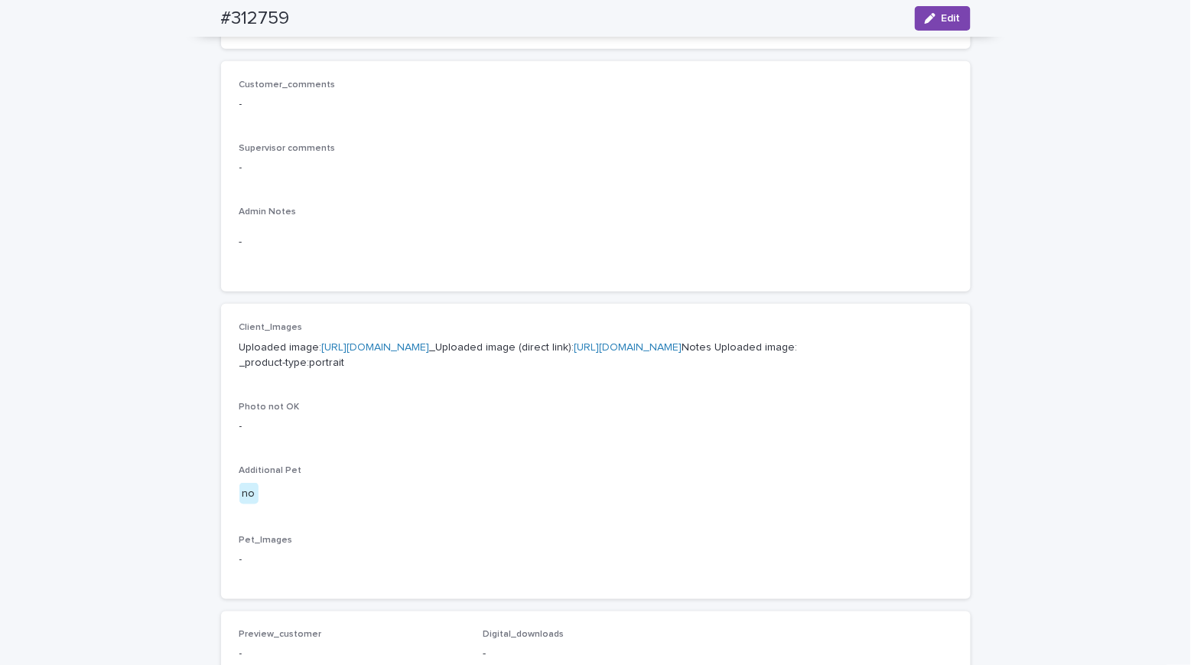
scroll to position [0, 0]
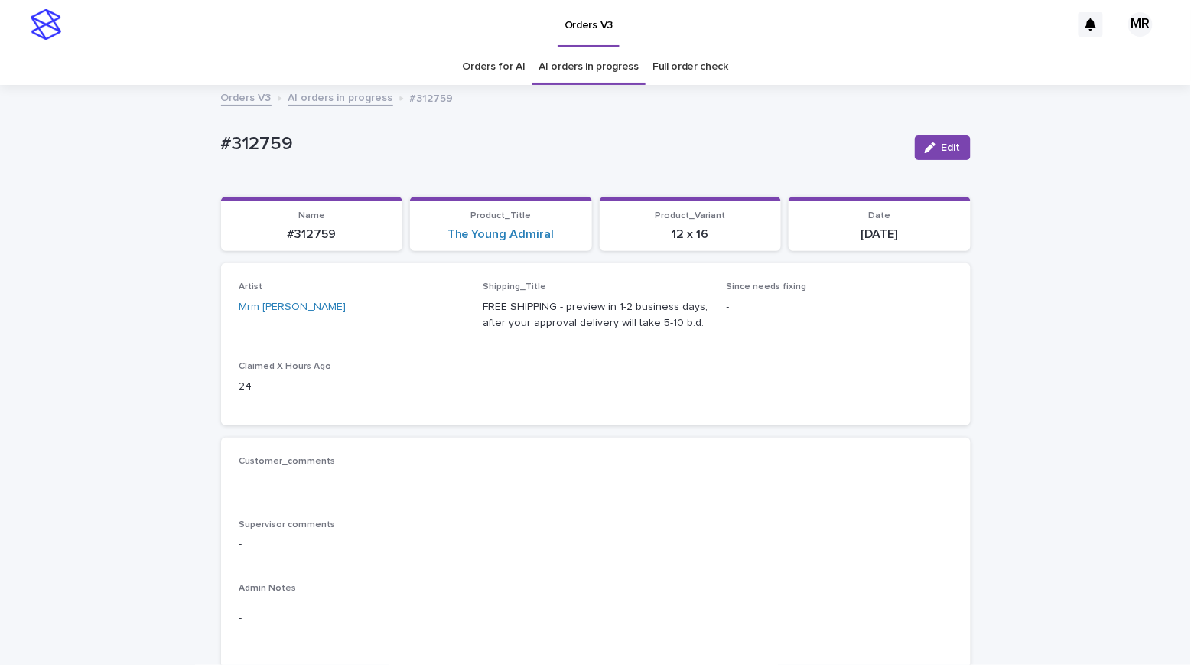
drag, startPoint x: 298, startPoint y: 146, endPoint x: 197, endPoint y: 141, distance: 101.1
